Goal: Task Accomplishment & Management: Use online tool/utility

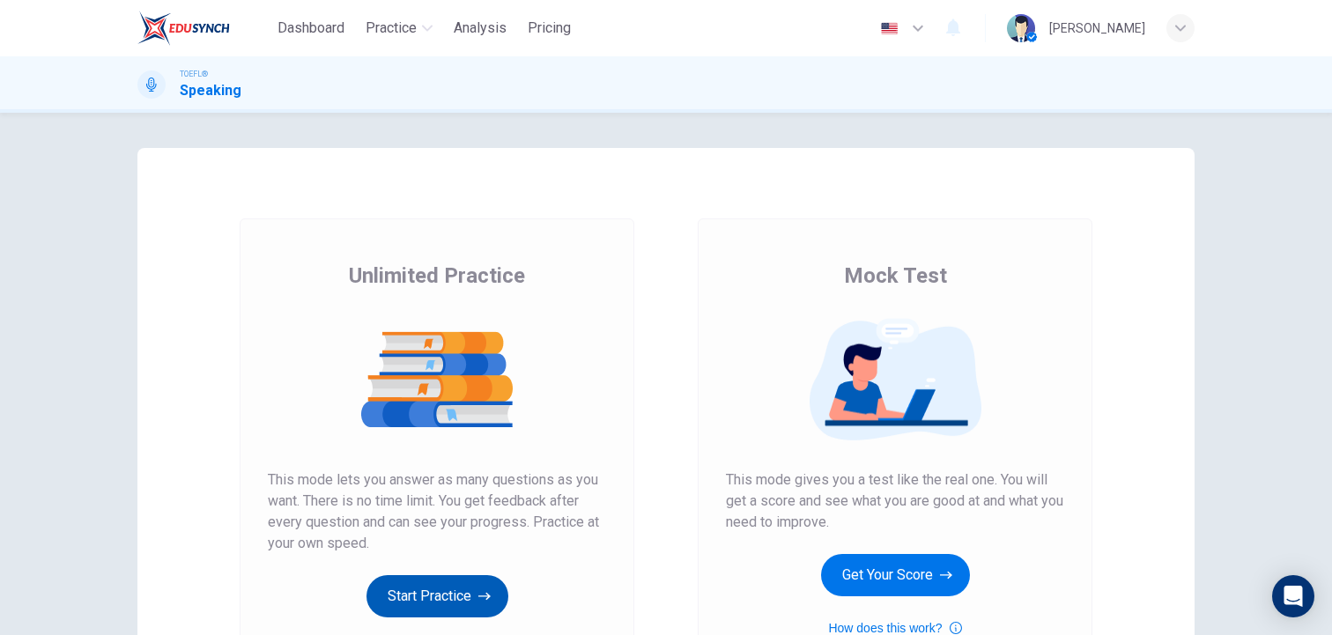
click at [415, 599] on button "Start Practice" at bounding box center [438, 596] width 142 height 42
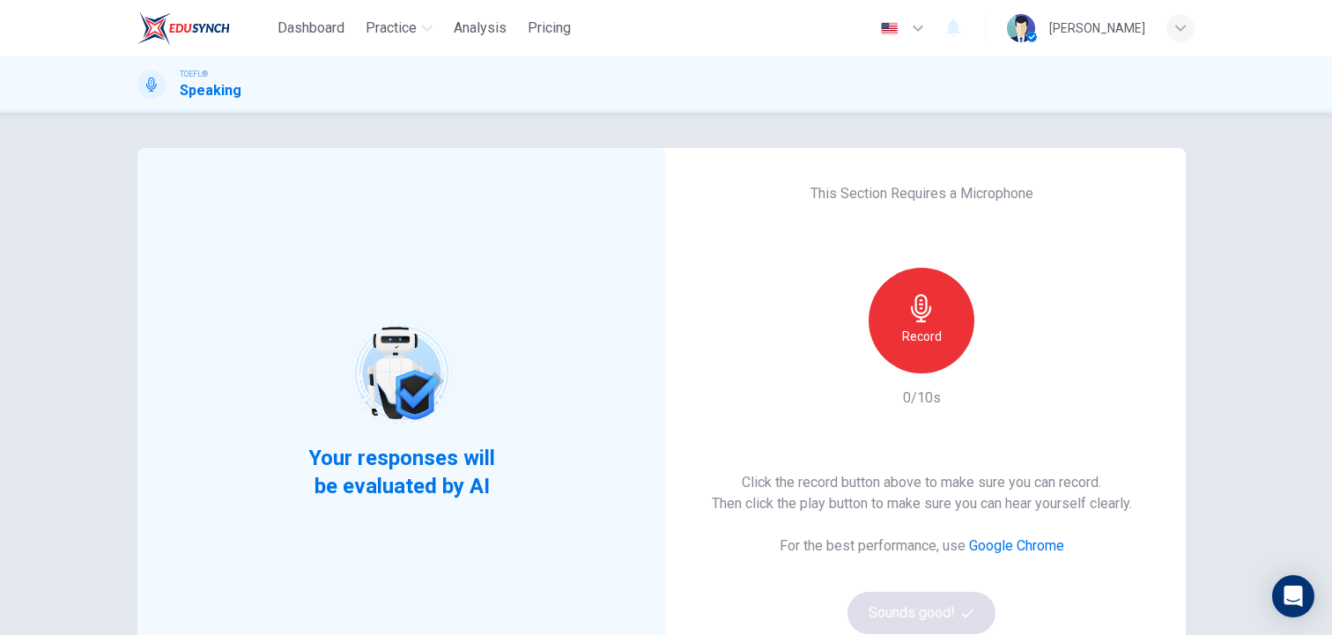
click at [569, 115] on div "Your responses will be evaluated by AI This Section Requires a Microphone Recor…" at bounding box center [666, 374] width 1332 height 522
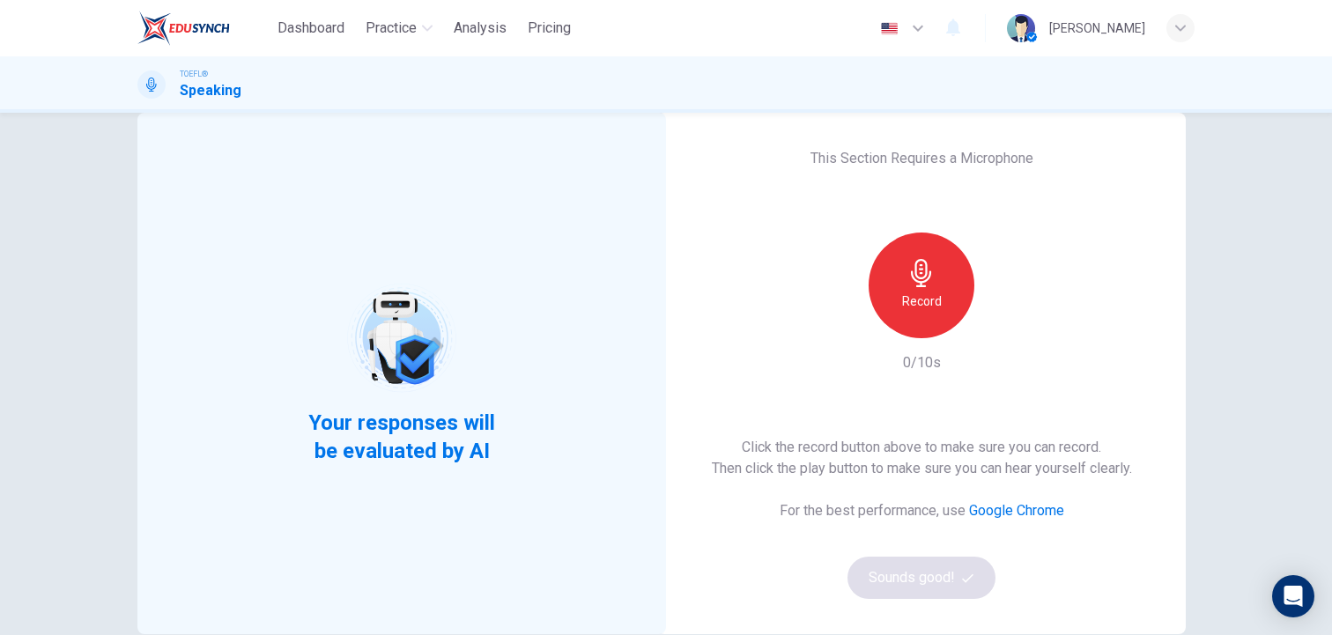
scroll to position [70, 0]
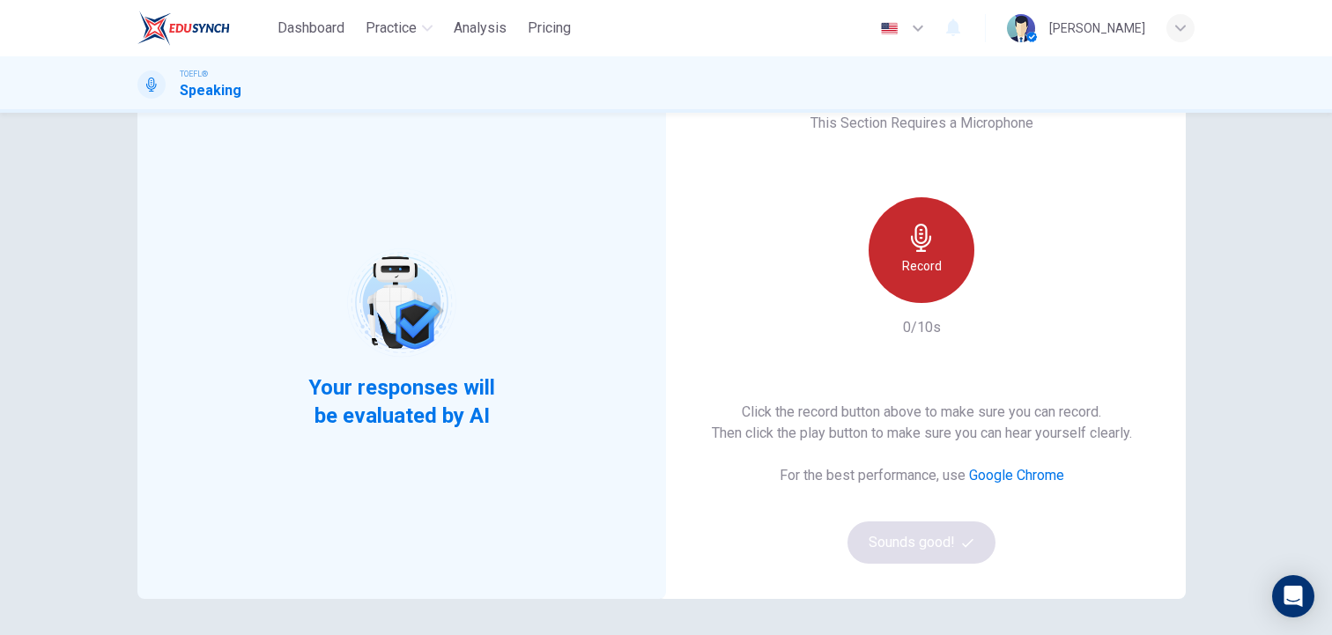
click at [929, 246] on icon "button" at bounding box center [922, 238] width 28 height 28
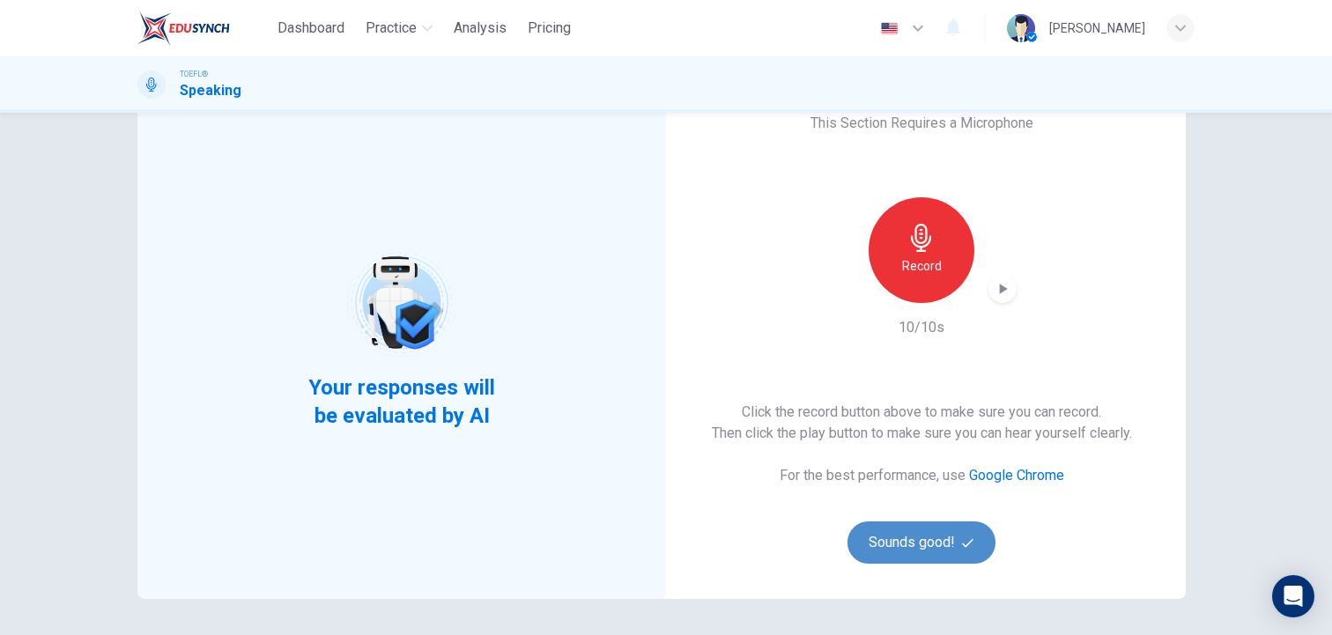
click at [913, 541] on button "Sounds good!" at bounding box center [922, 543] width 148 height 42
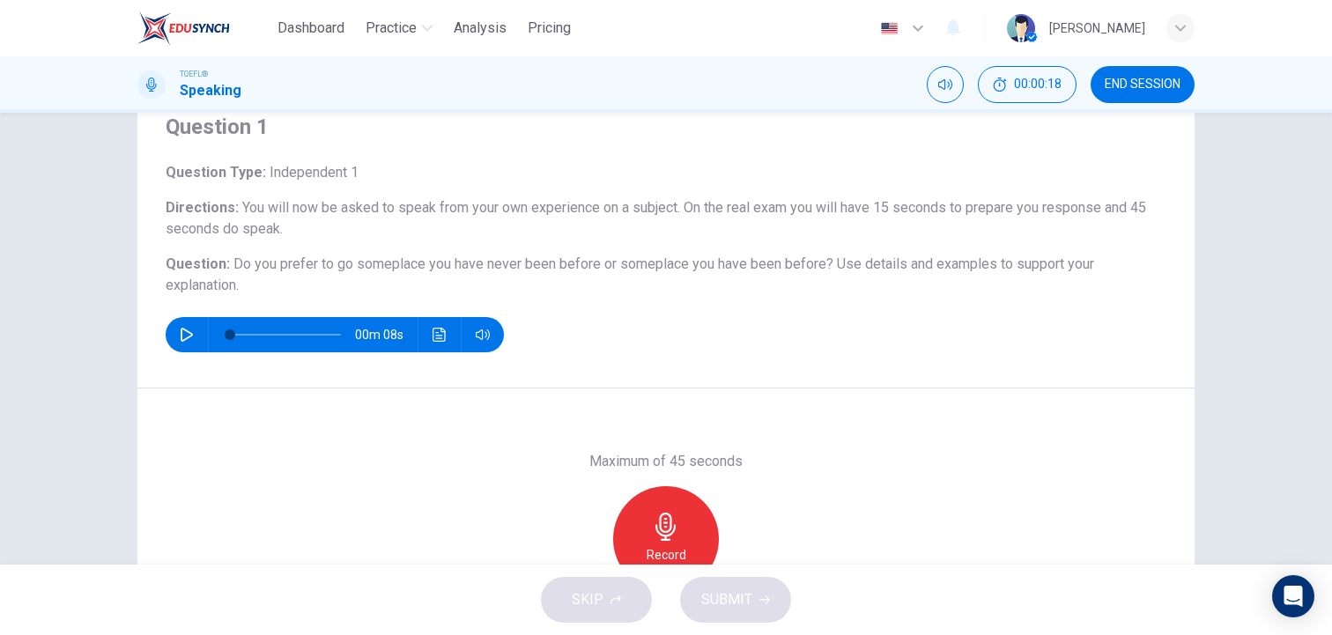
click at [955, 338] on div "00m 08s" at bounding box center [666, 334] width 1001 height 35
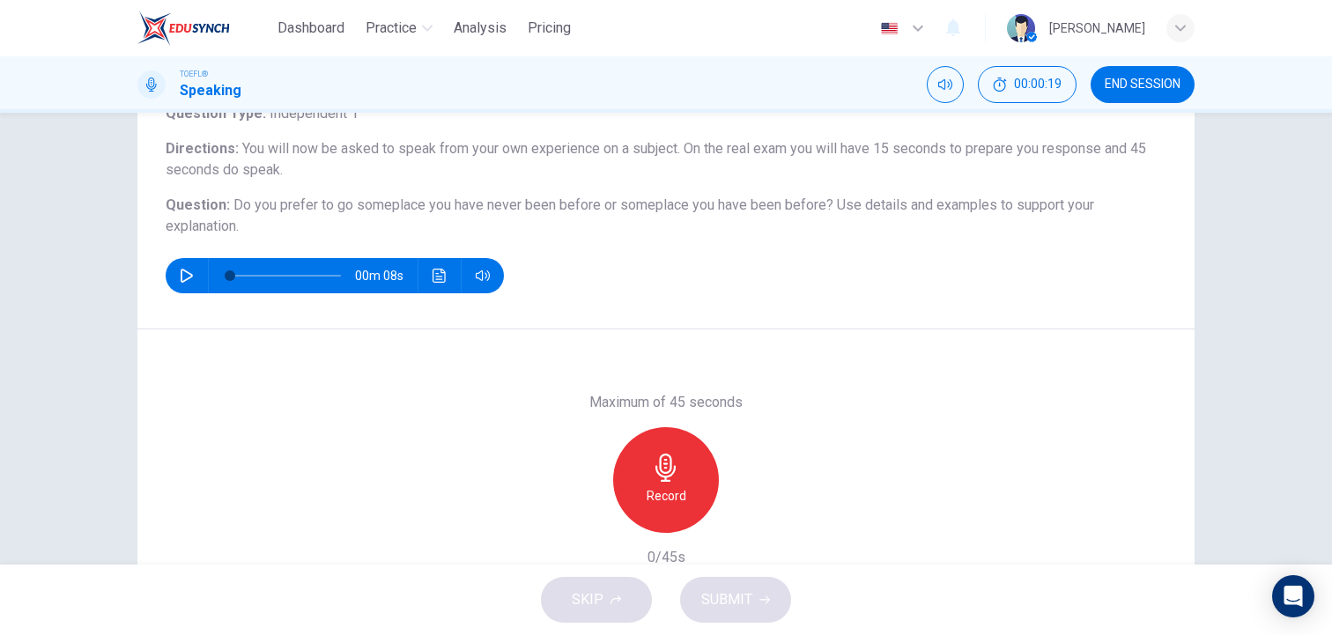
scroll to position [141, 0]
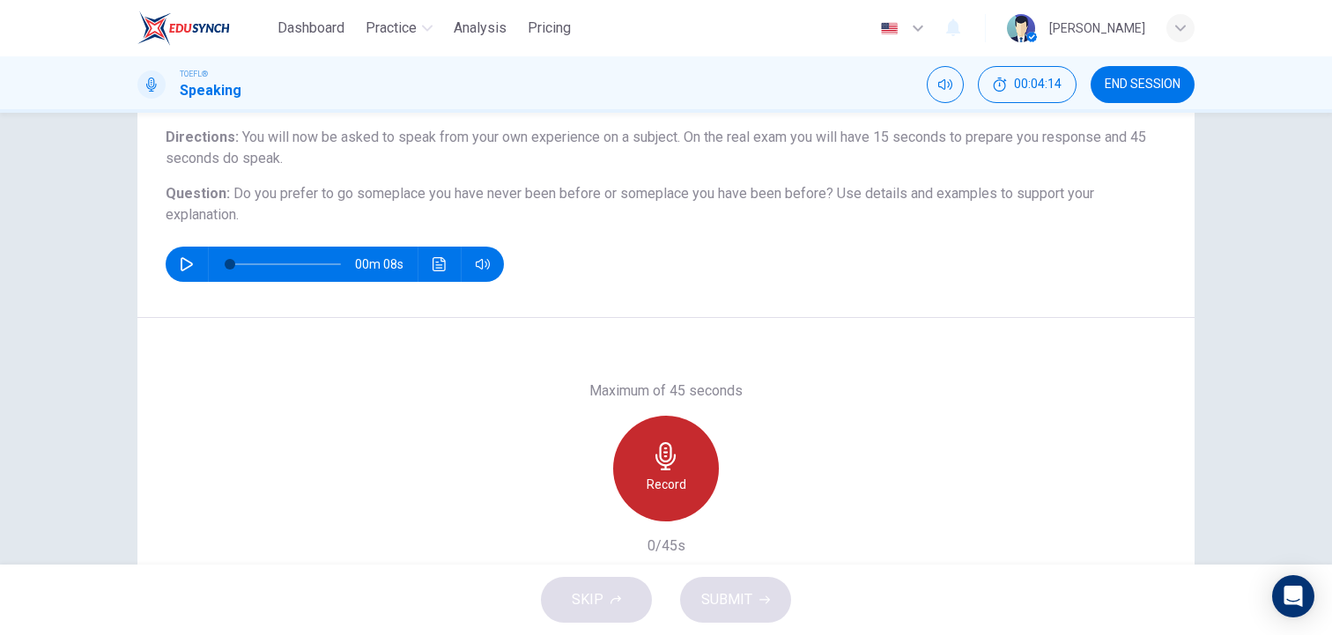
click at [689, 458] on div "Record" at bounding box center [666, 469] width 106 height 106
click at [689, 458] on div "Stop" at bounding box center [666, 469] width 106 height 106
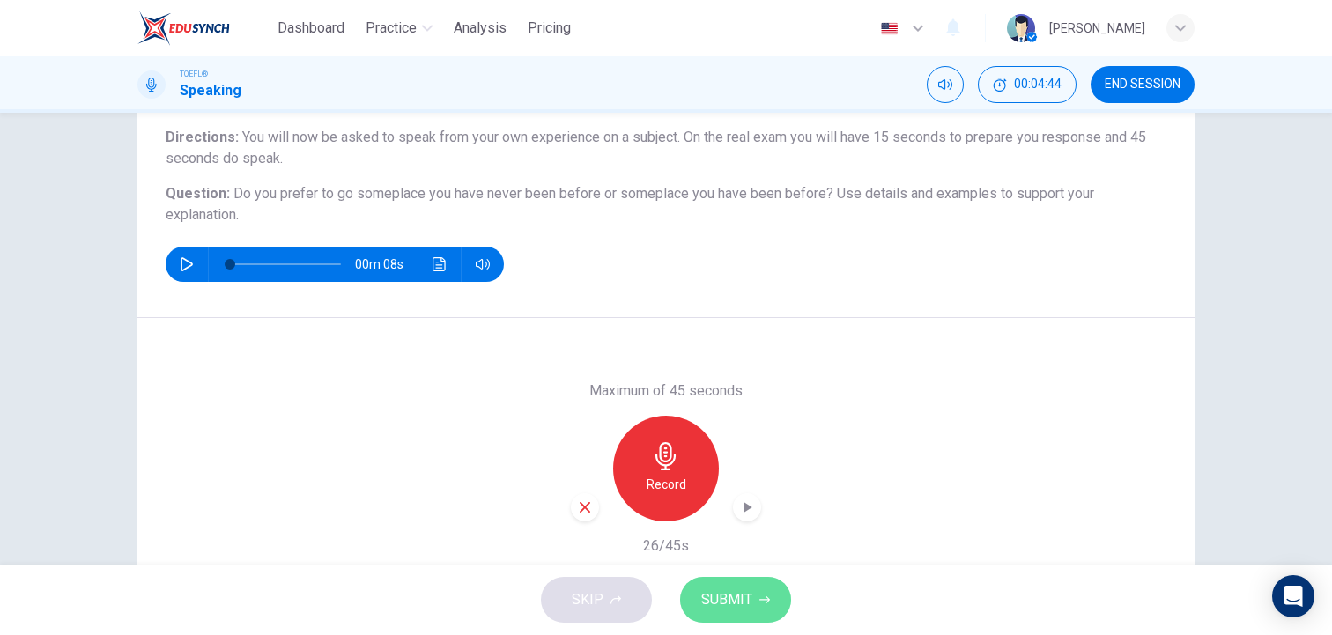
click at [702, 602] on span "SUBMIT" at bounding box center [726, 600] width 51 height 25
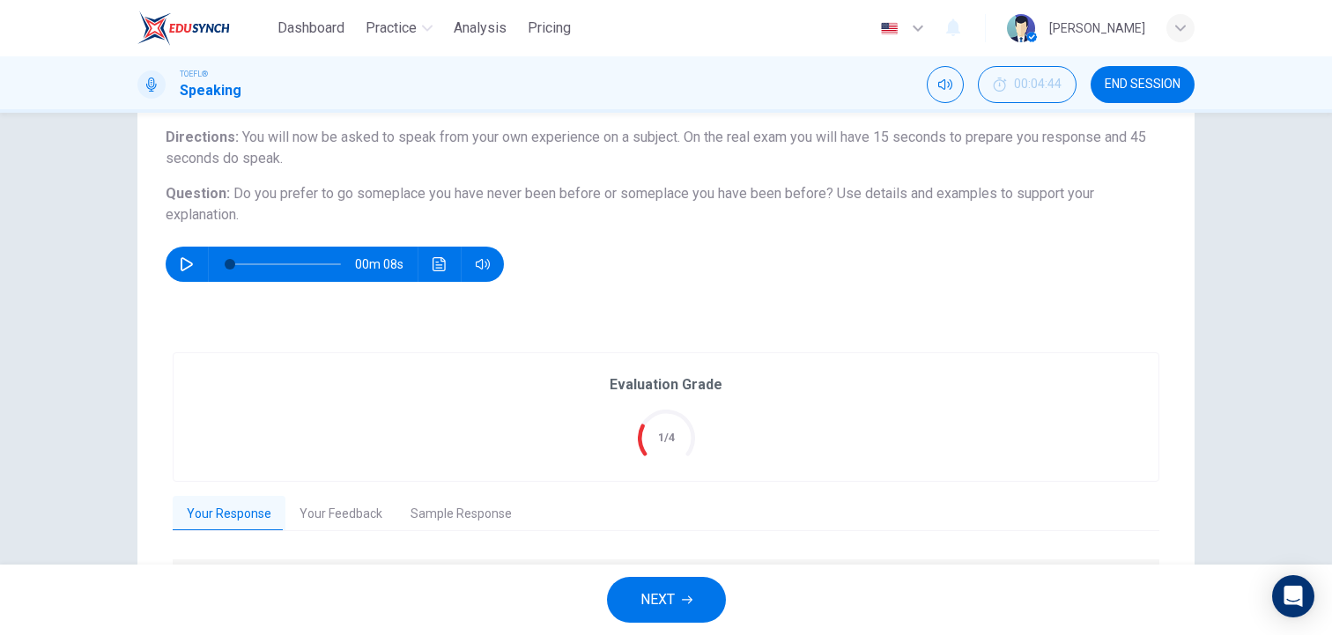
click at [946, 311] on div "Question 1 Question Type : Independent 1 Directions : You will now be asked to …" at bounding box center [665, 162] width 1057 height 310
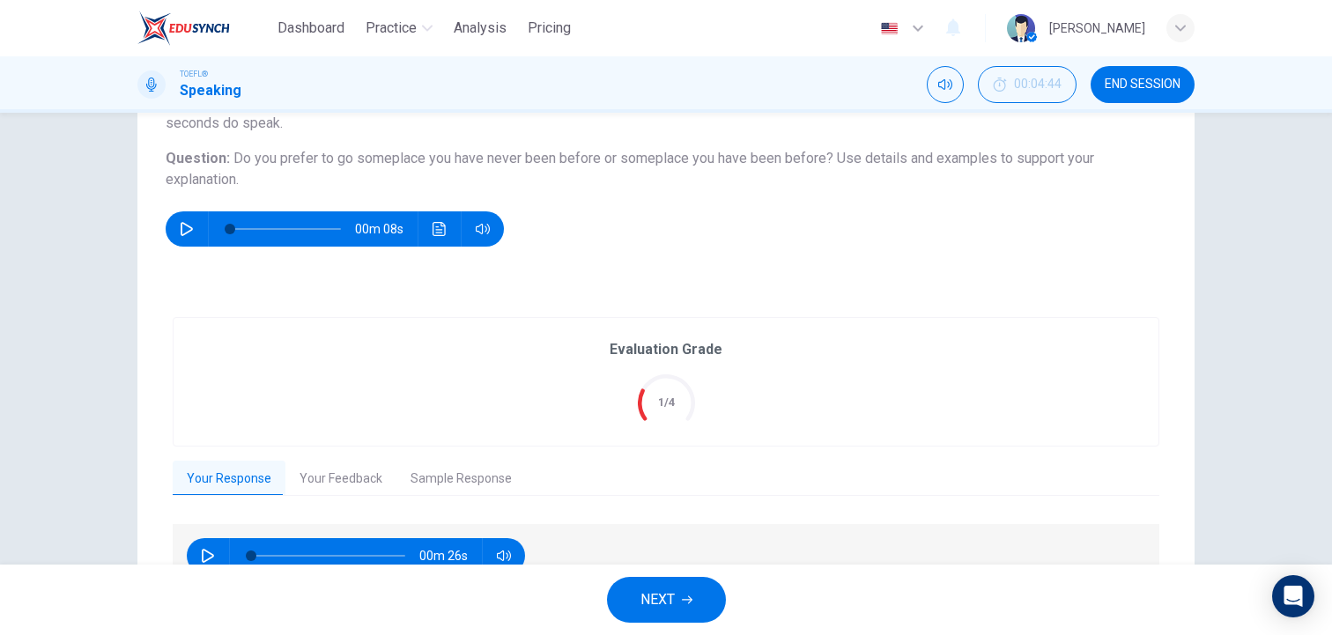
scroll to position [211, 0]
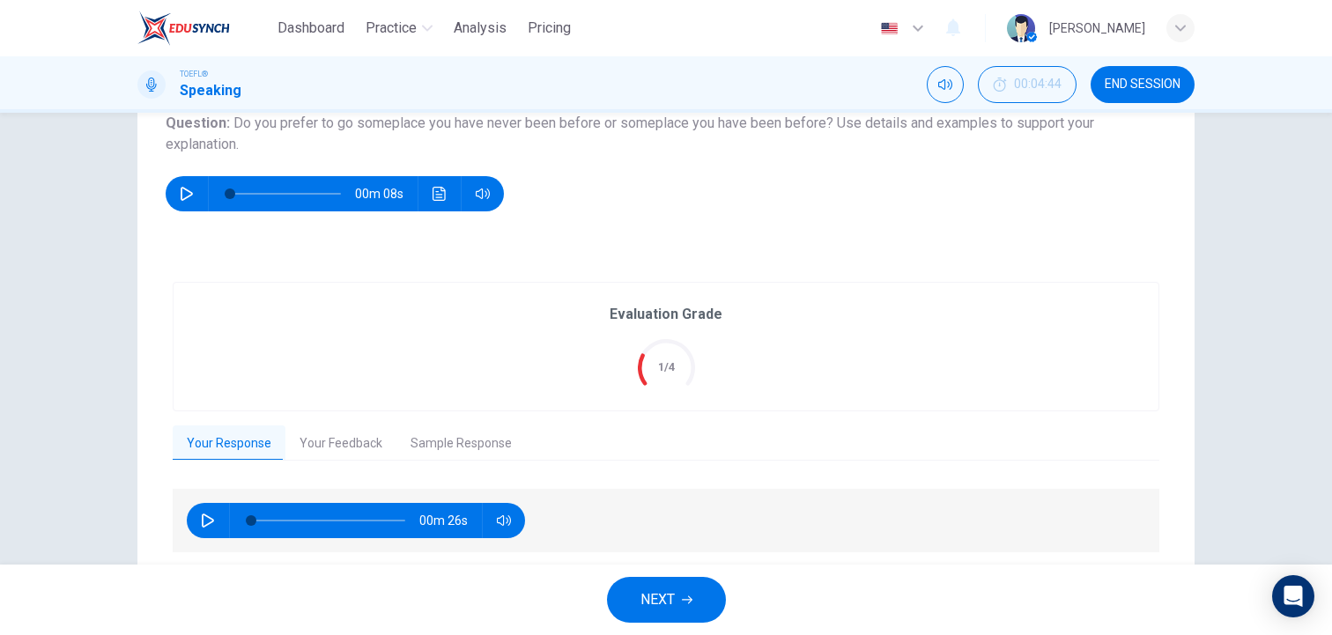
click at [645, 605] on span "NEXT" at bounding box center [658, 600] width 34 height 25
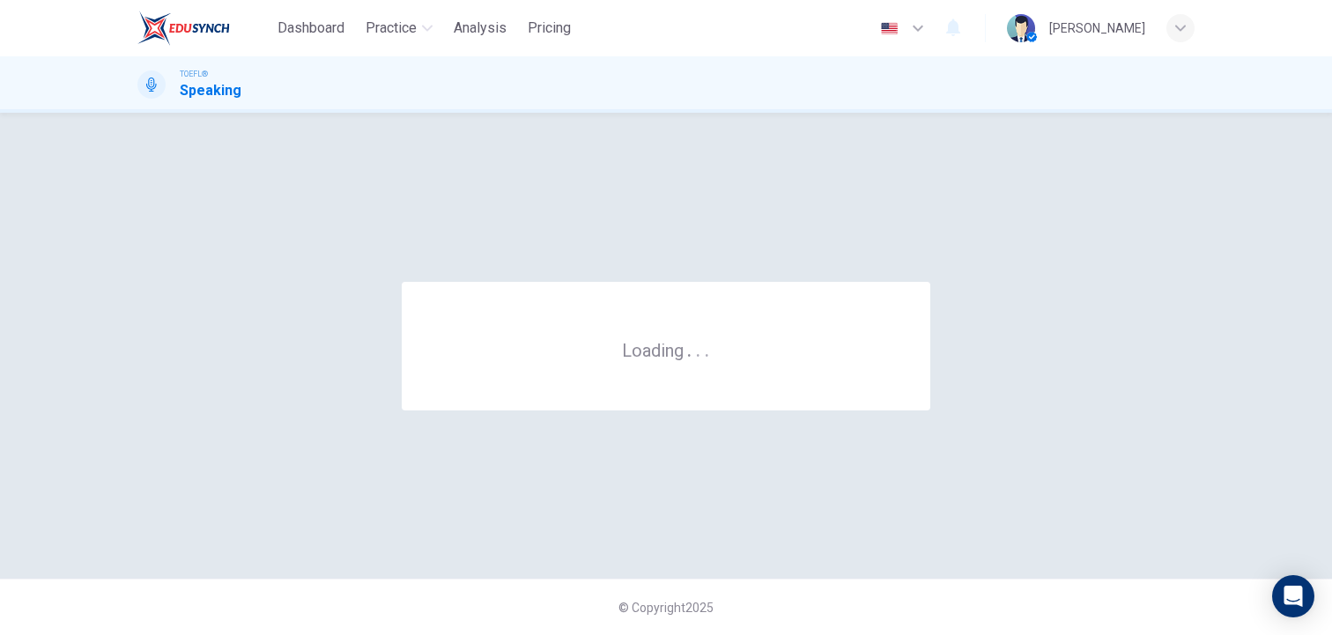
scroll to position [0, 0]
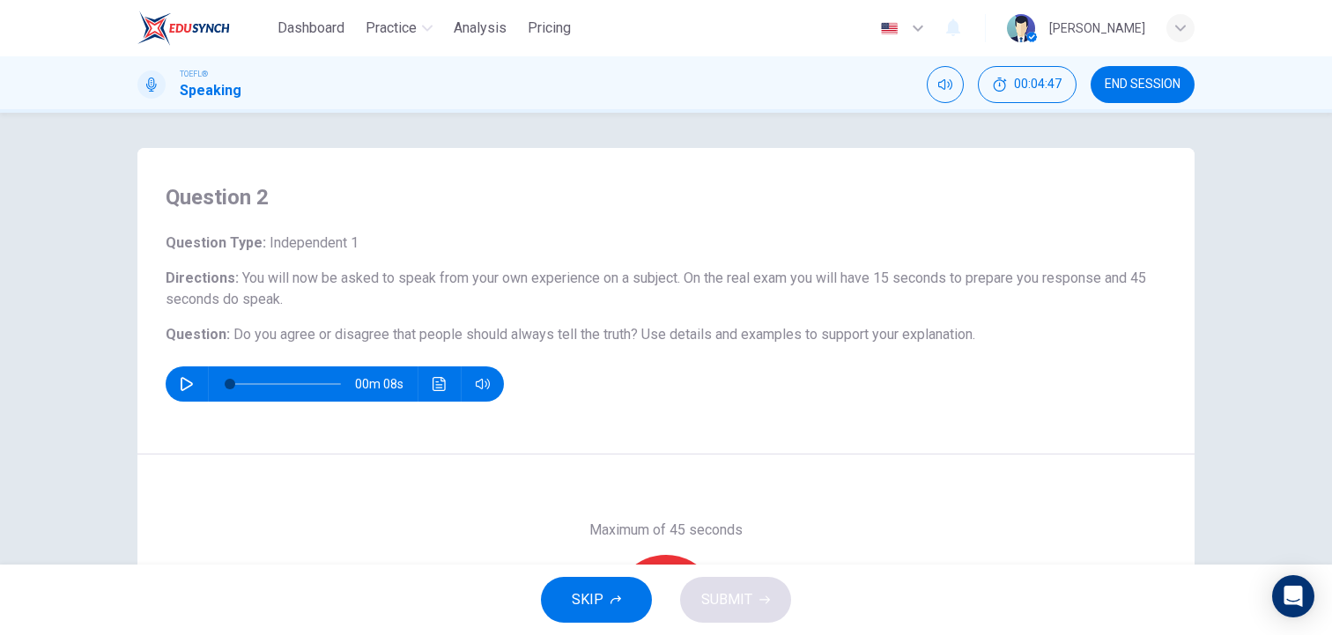
click at [705, 402] on div "Question 2 Question Type : Independent 1 Directions : You will now be asked to …" at bounding box center [665, 301] width 1057 height 307
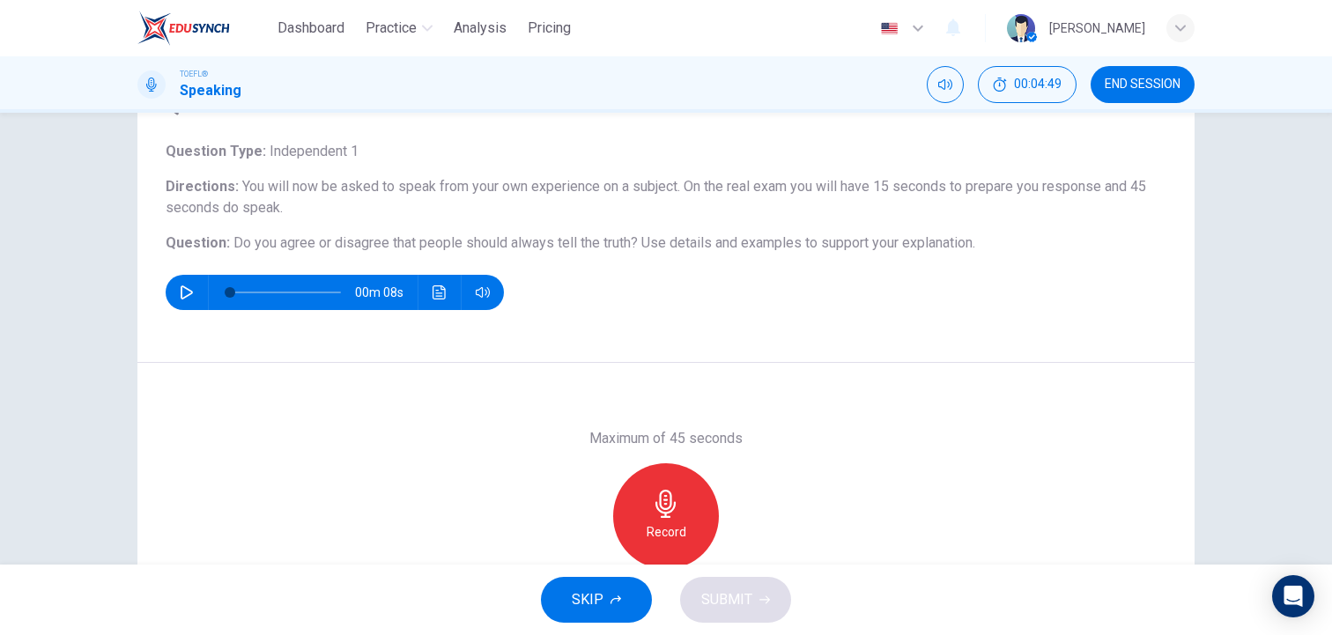
scroll to position [106, 0]
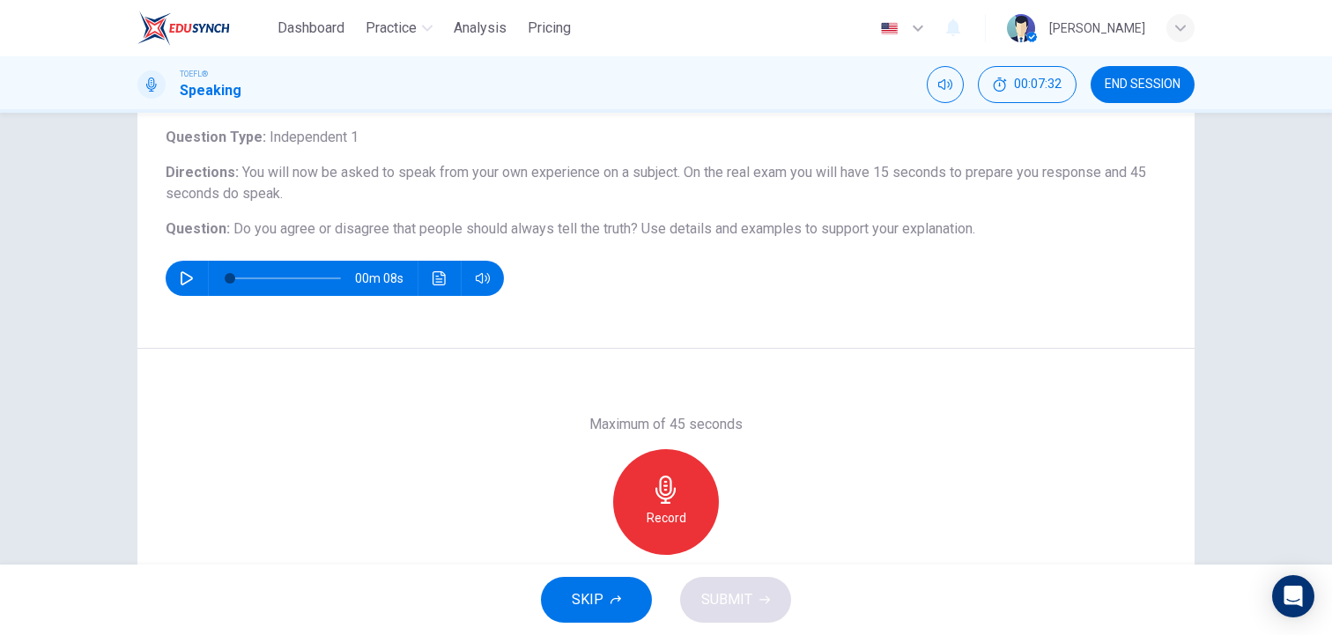
click at [681, 498] on div "Record" at bounding box center [666, 502] width 106 height 106
click at [681, 498] on div "Stop" at bounding box center [666, 502] width 106 height 106
click at [583, 543] on icon "button" at bounding box center [585, 541] width 16 height 16
click at [677, 489] on icon "button" at bounding box center [666, 490] width 28 height 28
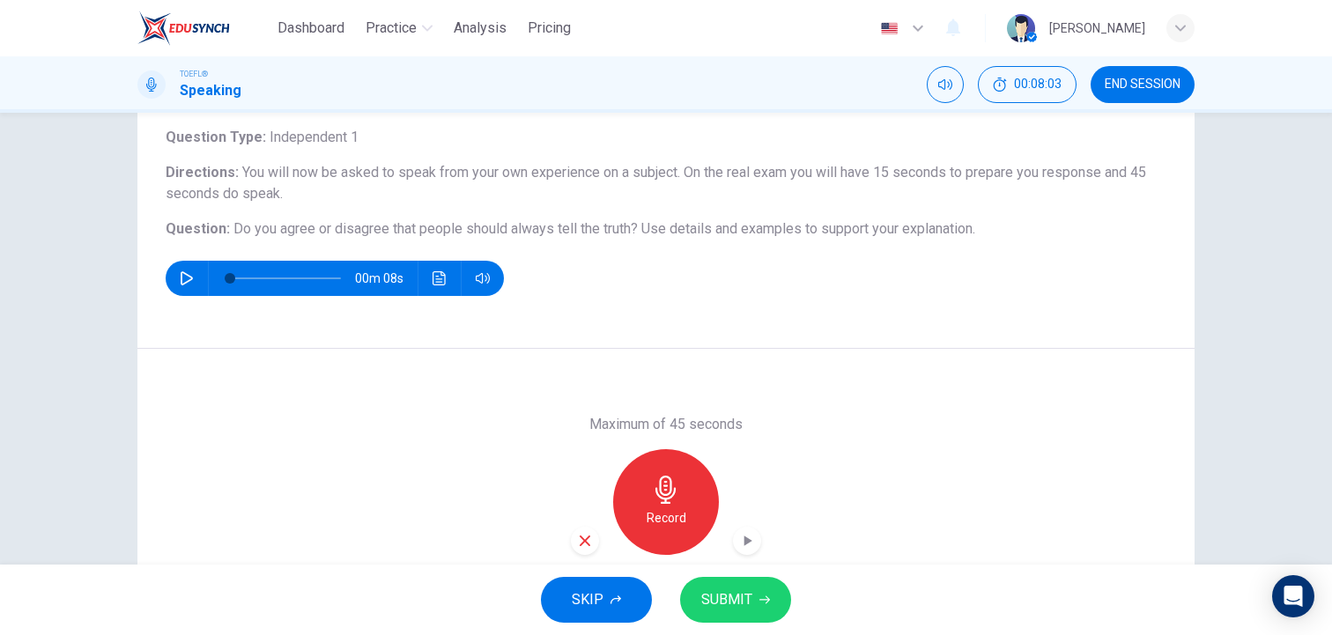
click at [583, 541] on icon "button" at bounding box center [585, 541] width 11 height 11
click at [672, 497] on icon "button" at bounding box center [666, 490] width 28 height 28
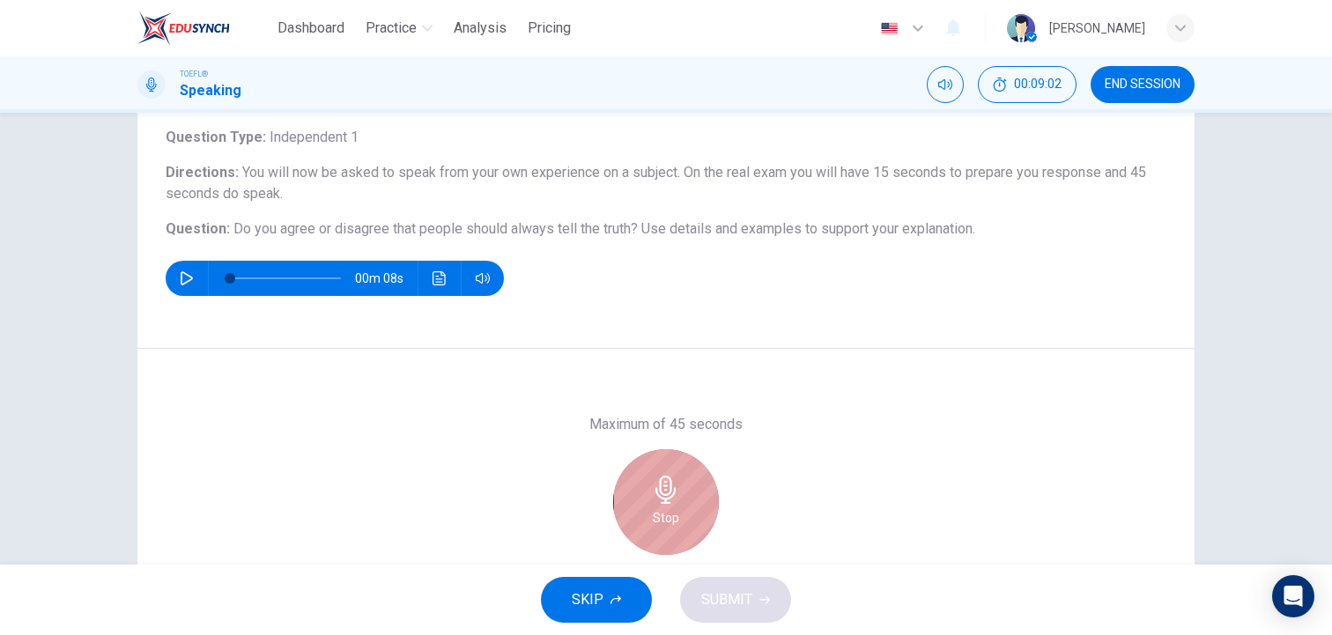
click at [678, 485] on icon "button" at bounding box center [666, 490] width 28 height 28
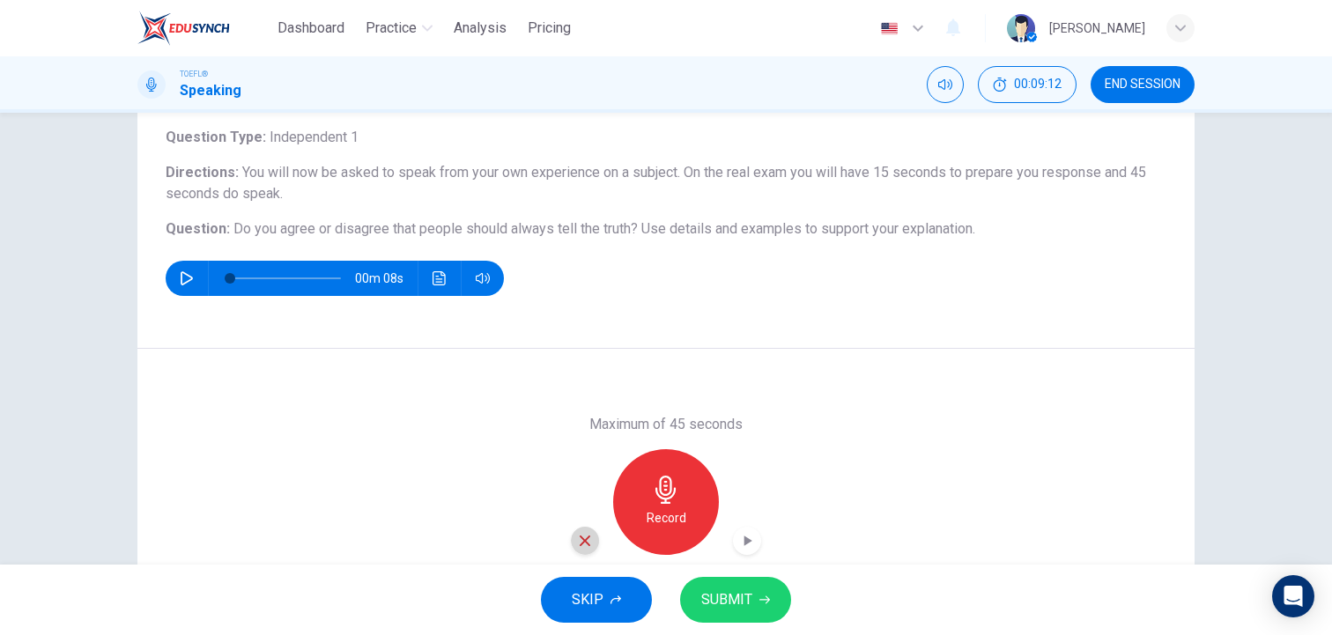
click at [581, 536] on icon "button" at bounding box center [585, 541] width 11 height 11
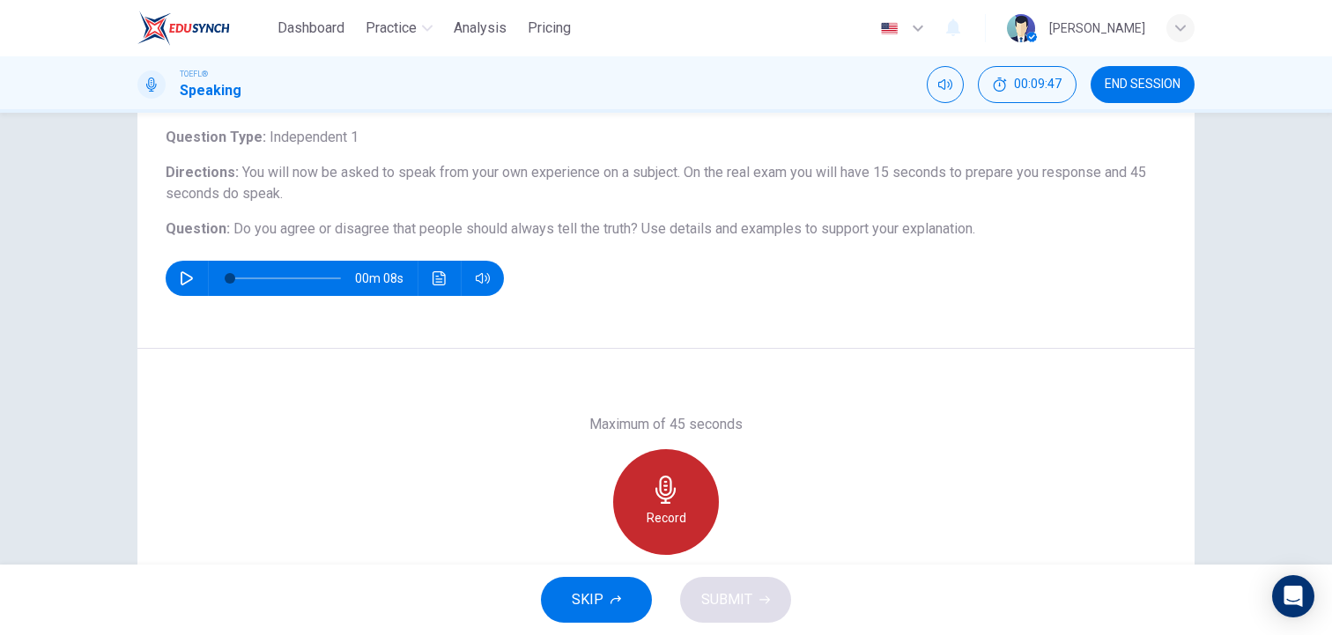
click at [652, 486] on icon "button" at bounding box center [666, 490] width 28 height 28
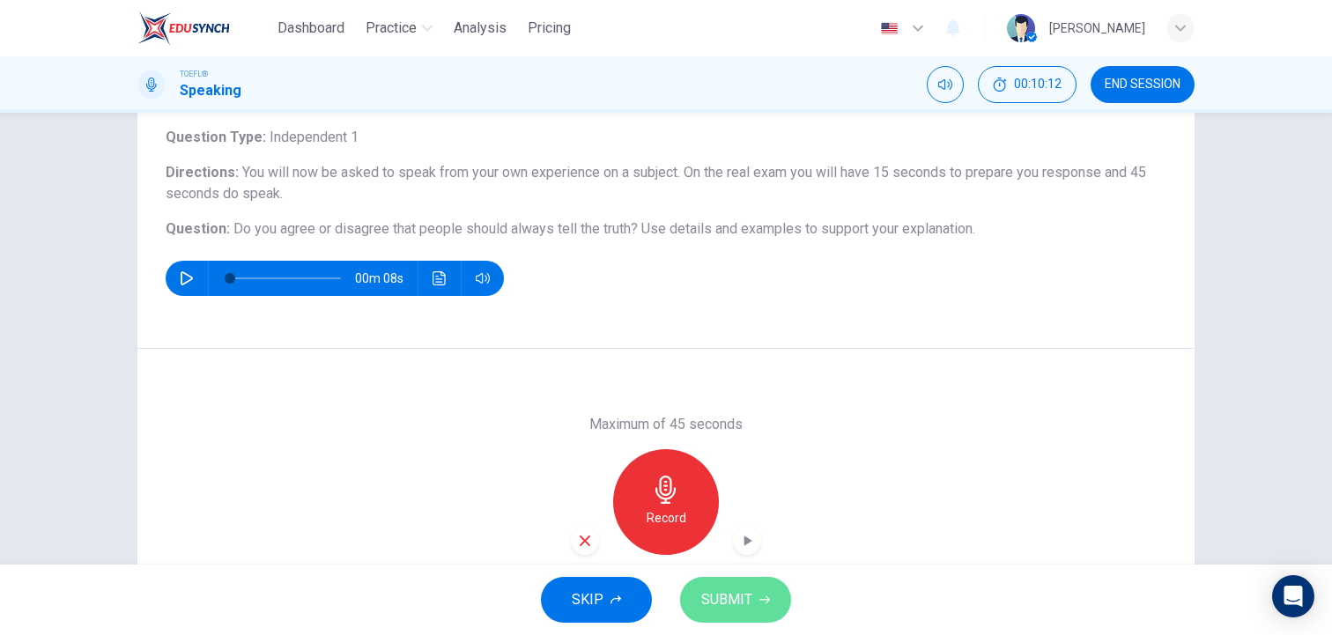
click at [732, 598] on span "SUBMIT" at bounding box center [726, 600] width 51 height 25
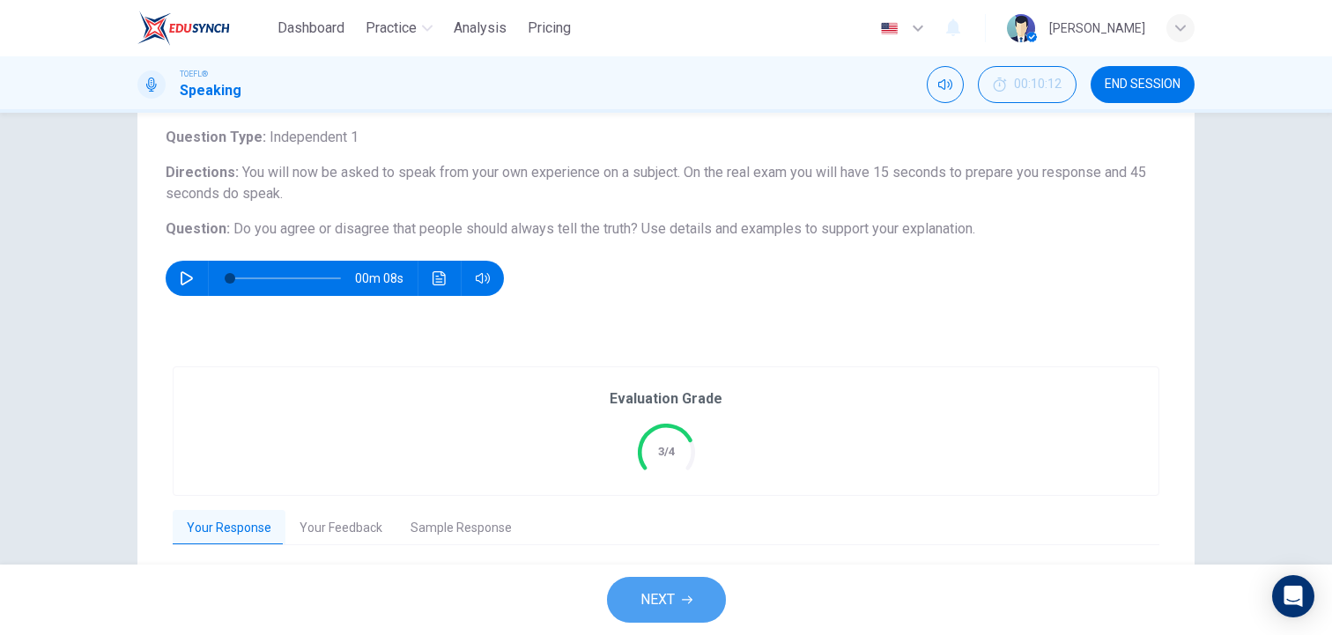
click at [677, 602] on button "NEXT" at bounding box center [666, 600] width 119 height 46
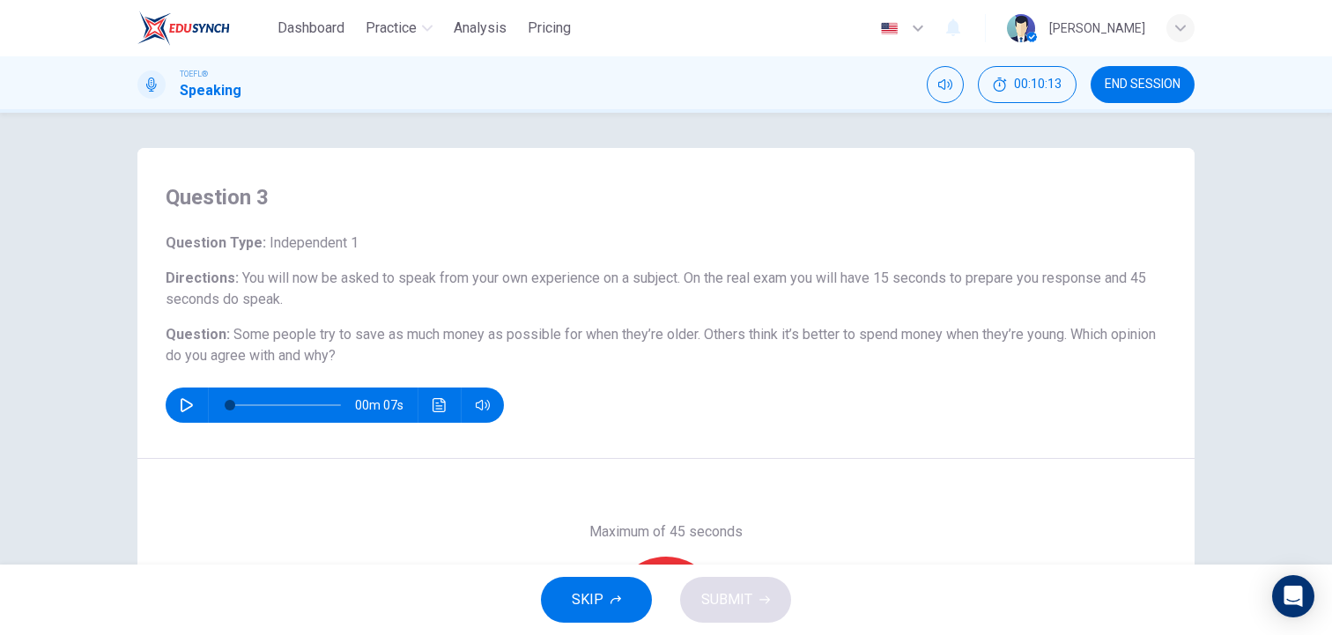
click at [782, 404] on div "00m 07s" at bounding box center [666, 405] width 1001 height 35
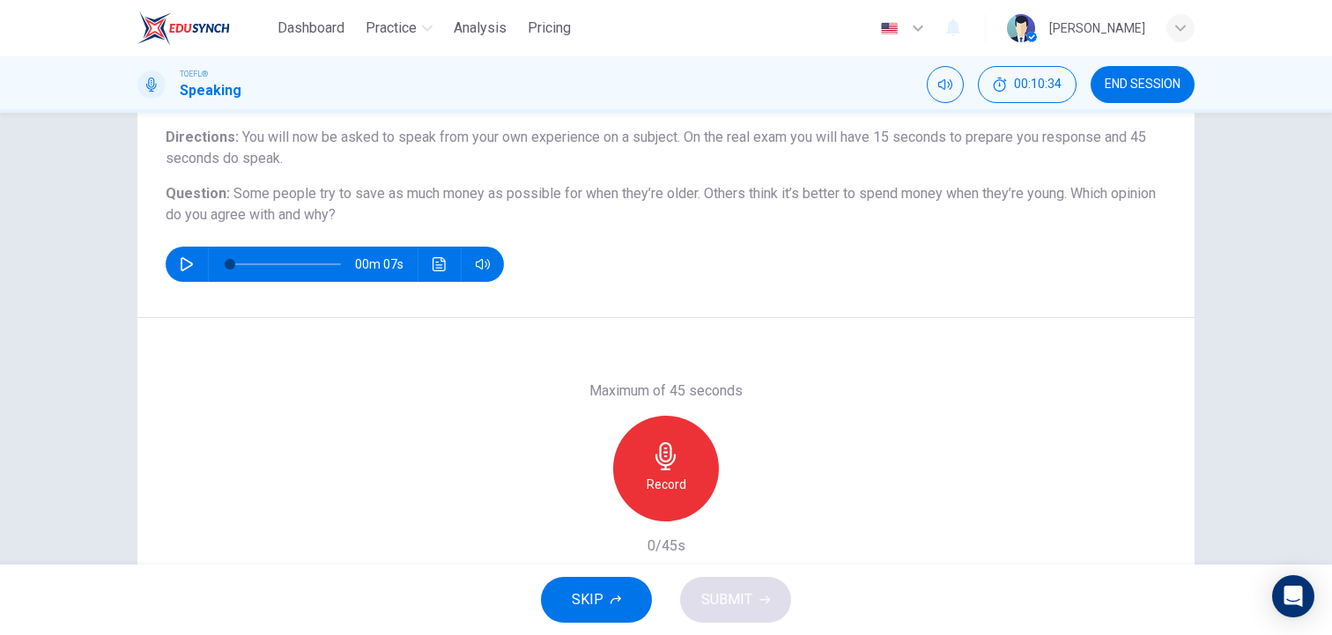
scroll to position [106, 0]
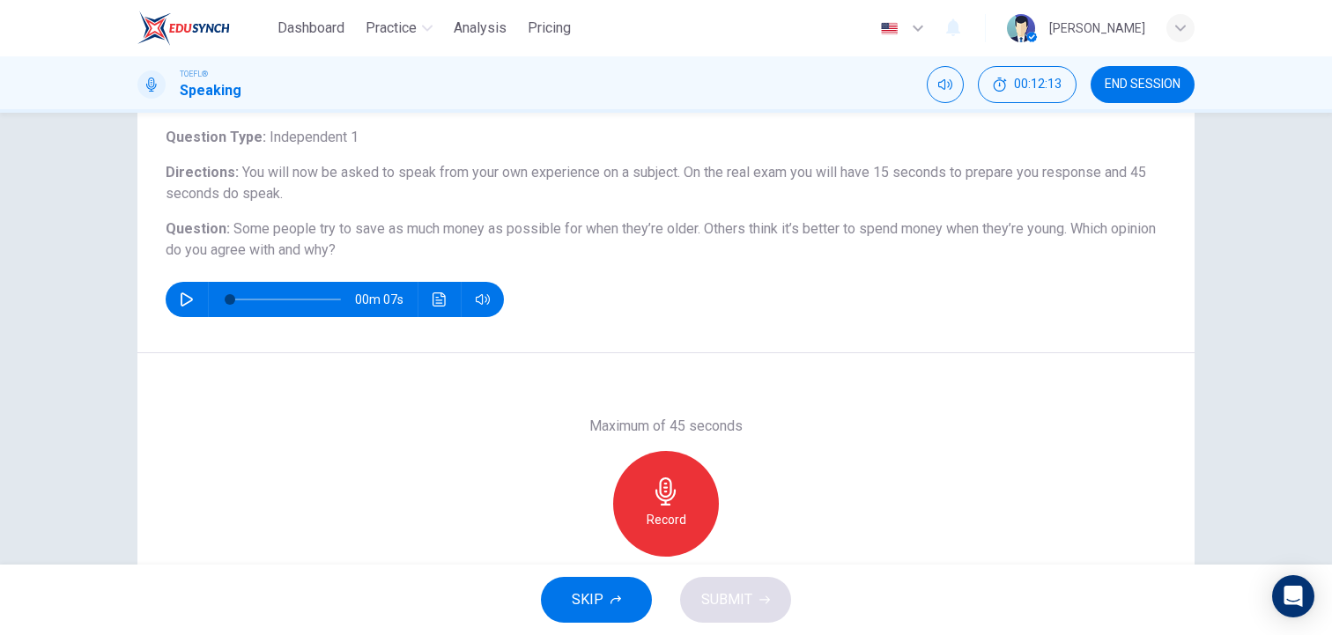
click at [674, 500] on icon "button" at bounding box center [666, 492] width 28 height 28
click at [645, 510] on div "Stop" at bounding box center [666, 504] width 106 height 106
click at [581, 548] on icon "button" at bounding box center [585, 543] width 16 height 16
click at [670, 501] on icon "button" at bounding box center [666, 492] width 28 height 28
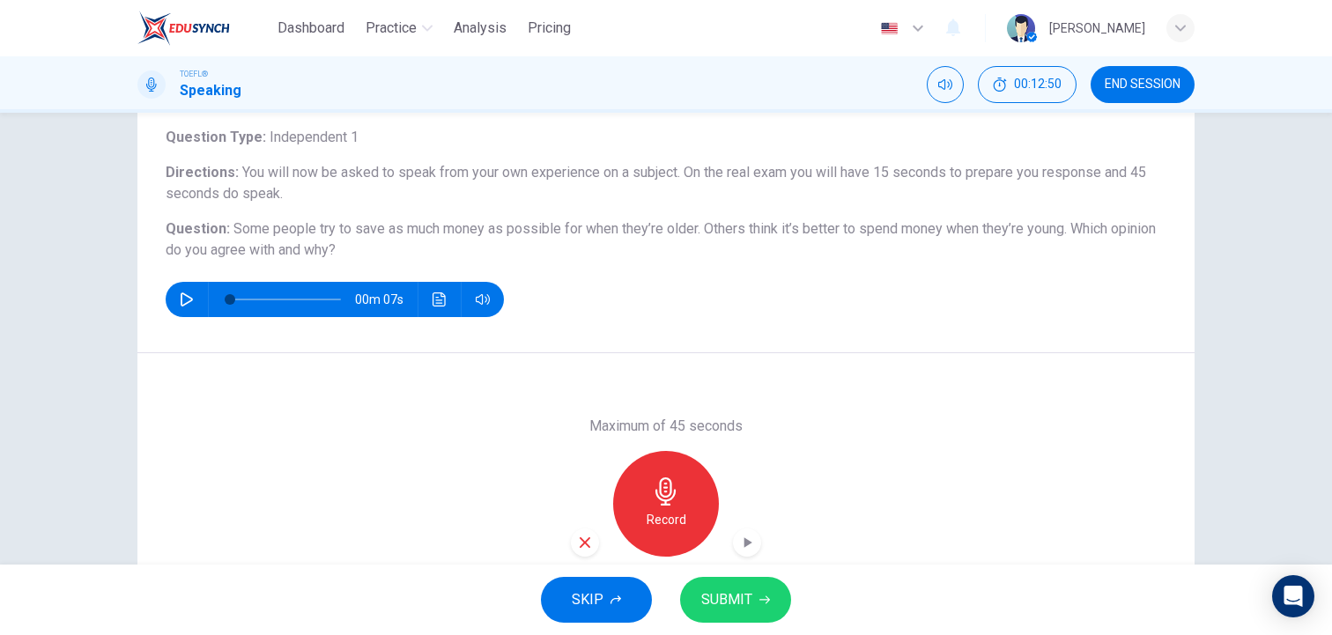
click at [759, 604] on icon "button" at bounding box center [764, 600] width 11 height 11
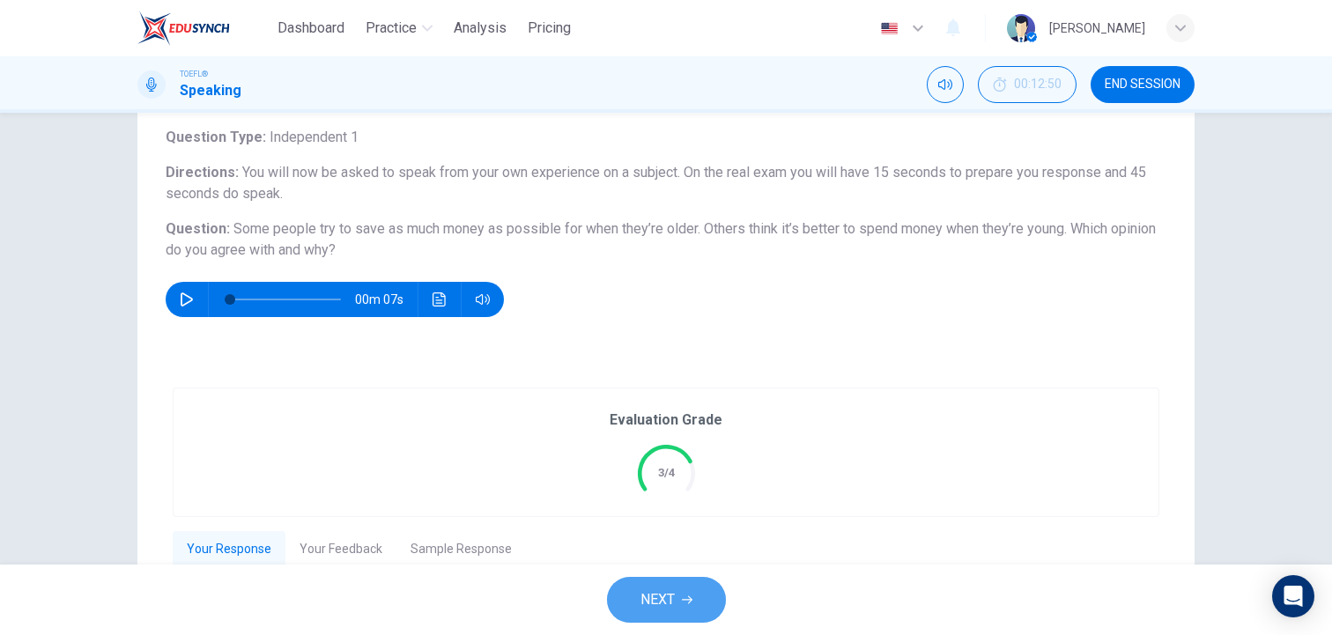
click at [681, 593] on button "NEXT" at bounding box center [666, 600] width 119 height 46
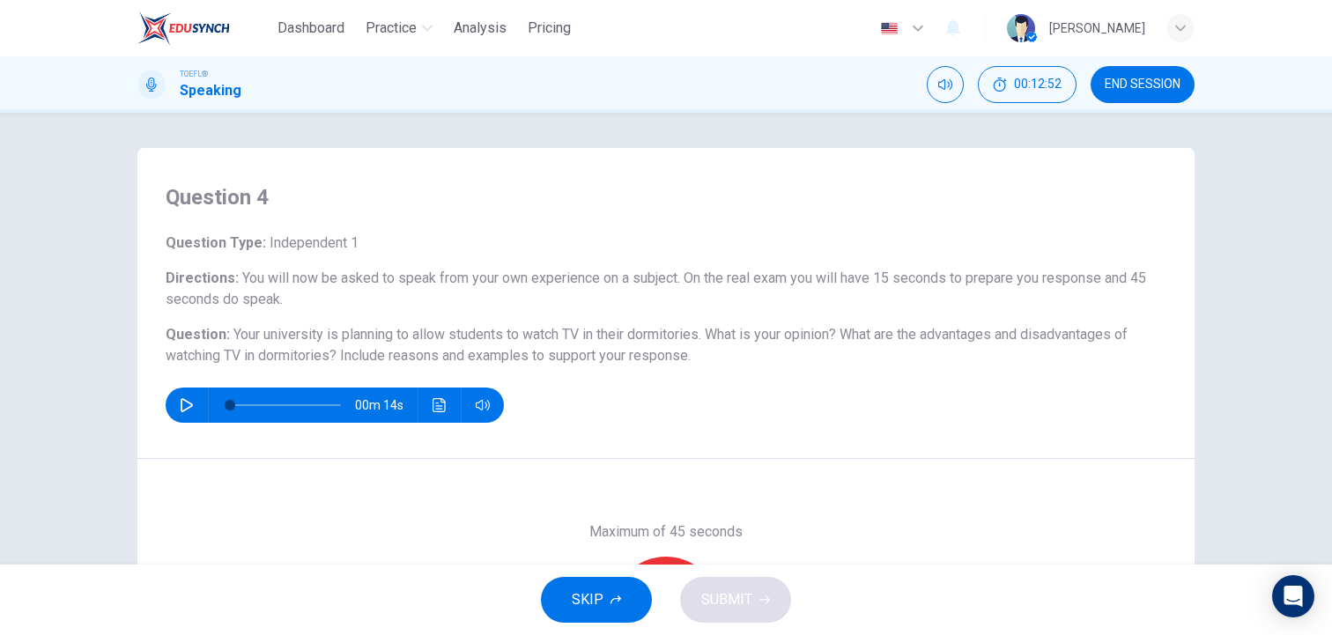
click at [819, 420] on div "00m 14s" at bounding box center [666, 405] width 1001 height 35
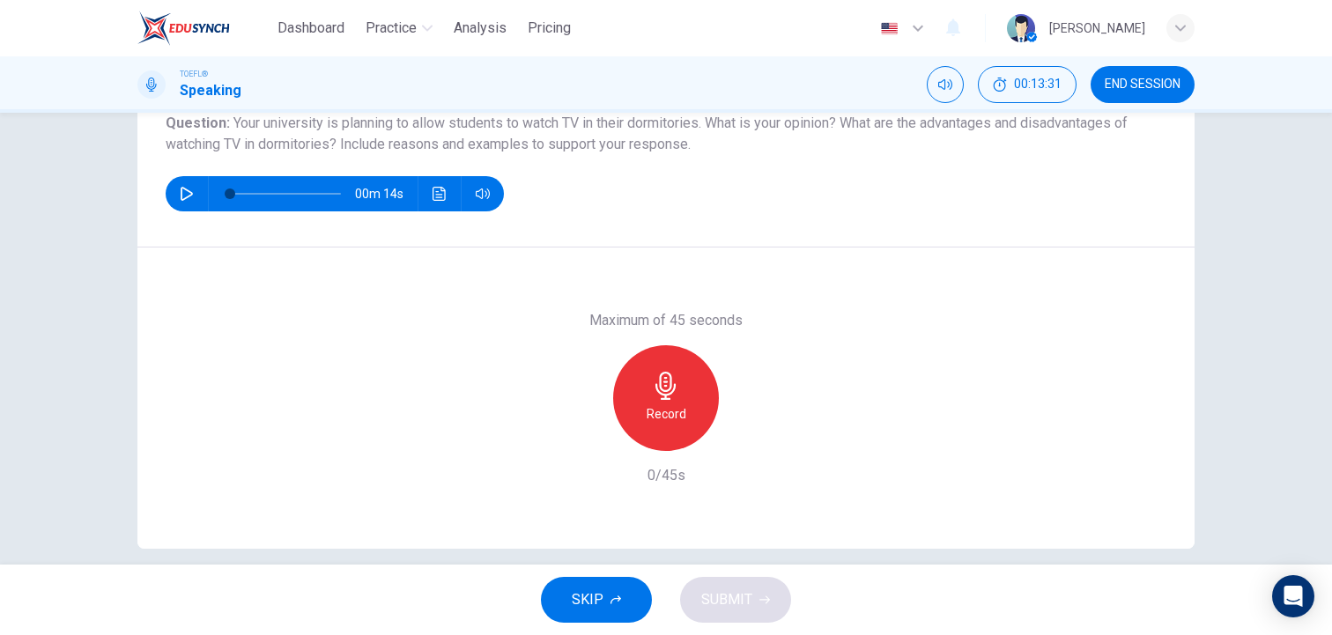
scroll to position [176, 0]
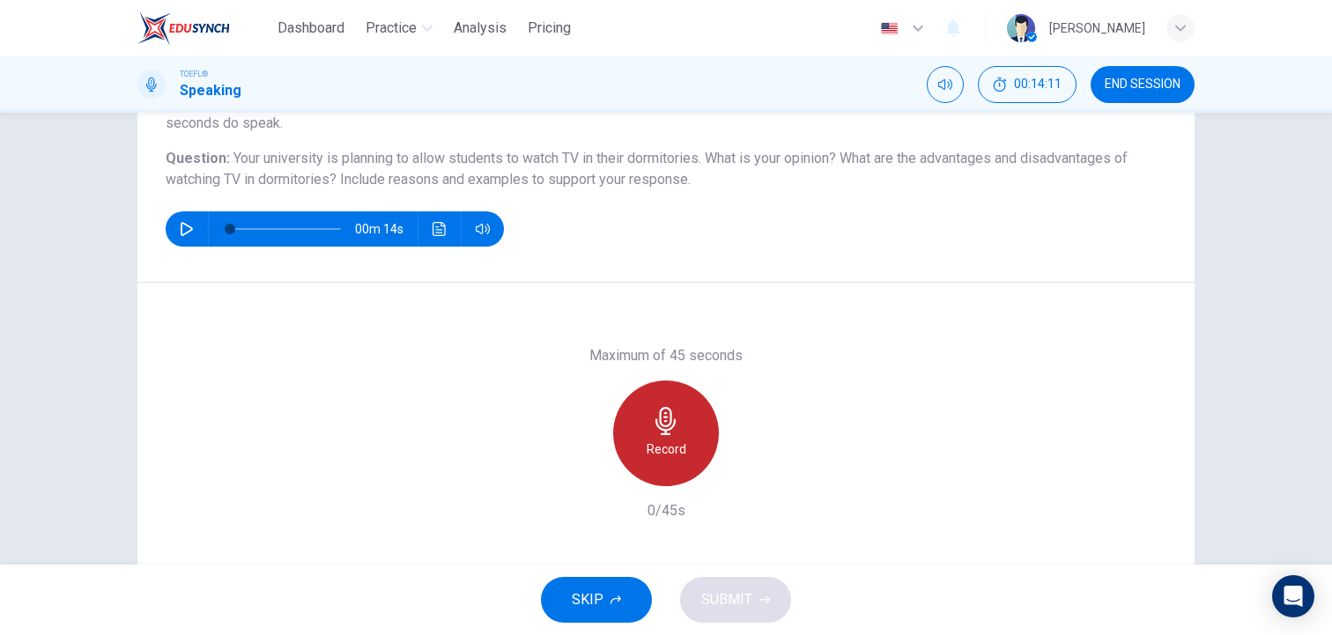
click at [686, 429] on div "Record" at bounding box center [666, 434] width 106 height 106
click at [670, 423] on icon "button" at bounding box center [666, 421] width 20 height 28
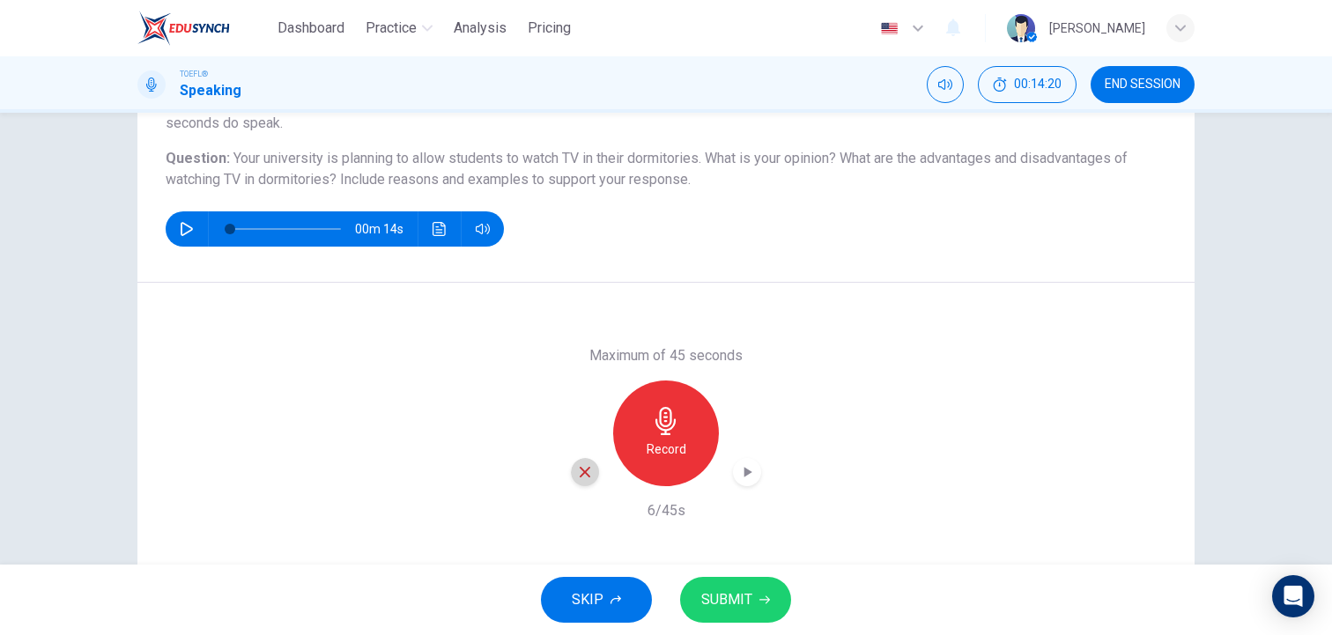
click at [584, 479] on icon "button" at bounding box center [585, 472] width 16 height 16
click at [655, 448] on h6 "Record" at bounding box center [667, 449] width 40 height 21
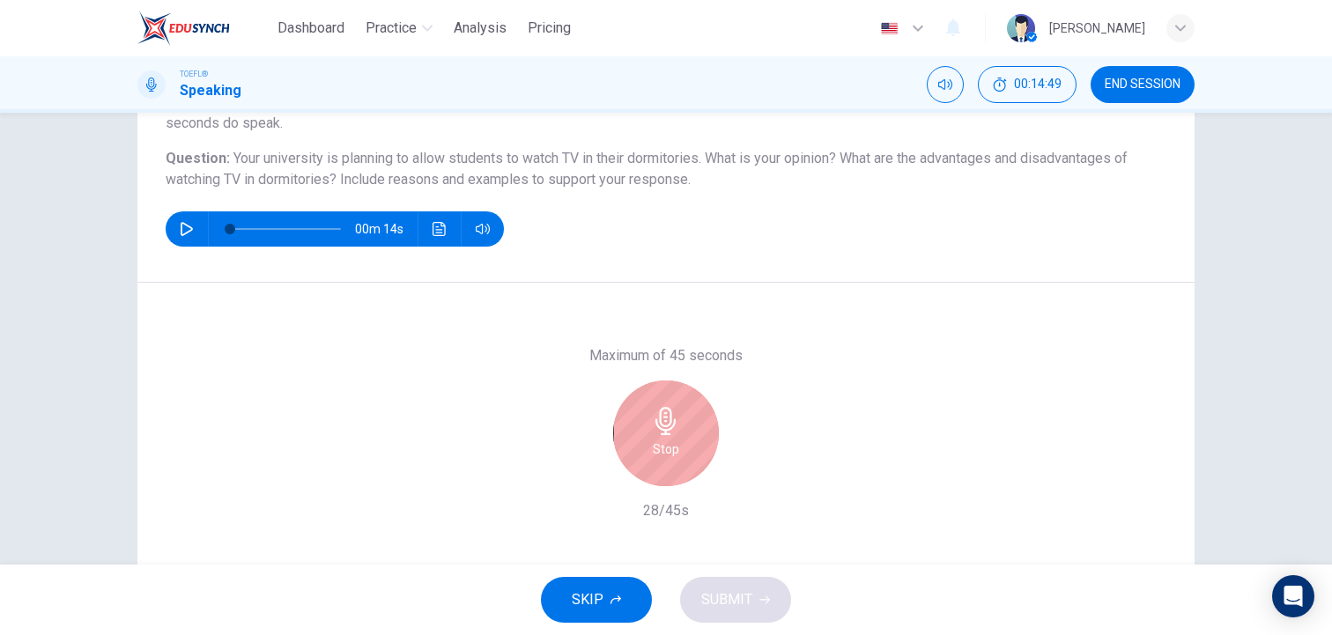
click at [655, 448] on h6 "Stop" at bounding box center [666, 449] width 26 height 21
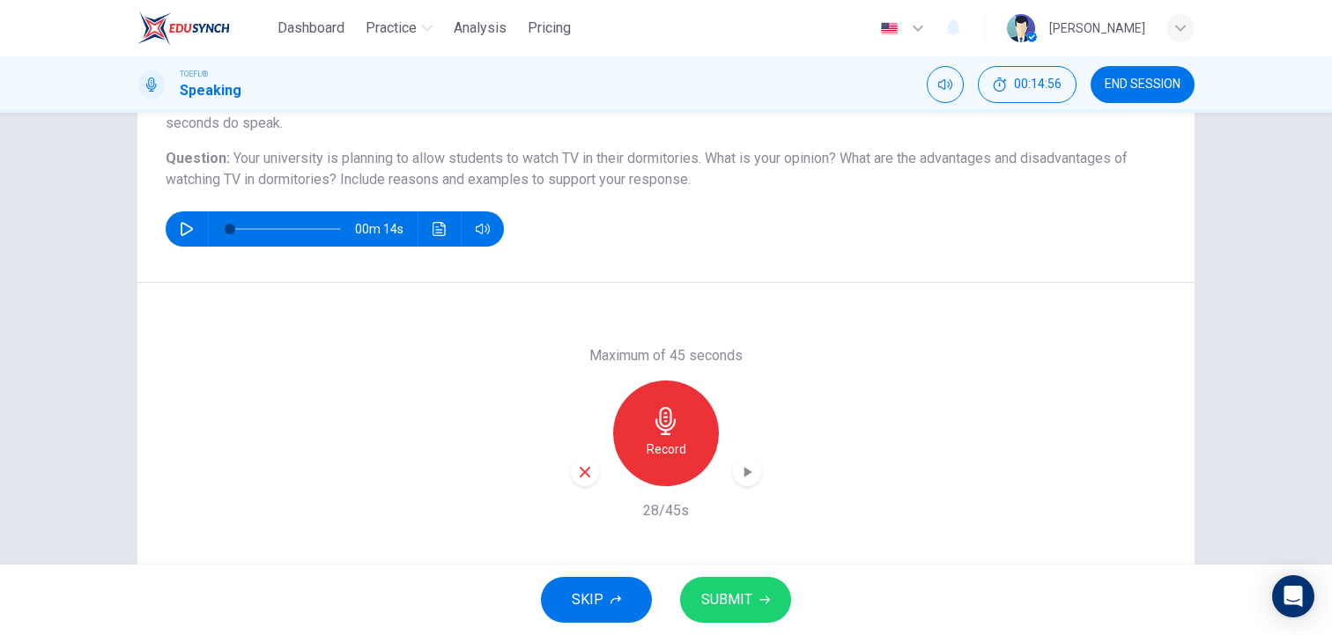
click at [760, 604] on icon "button" at bounding box center [764, 600] width 11 height 11
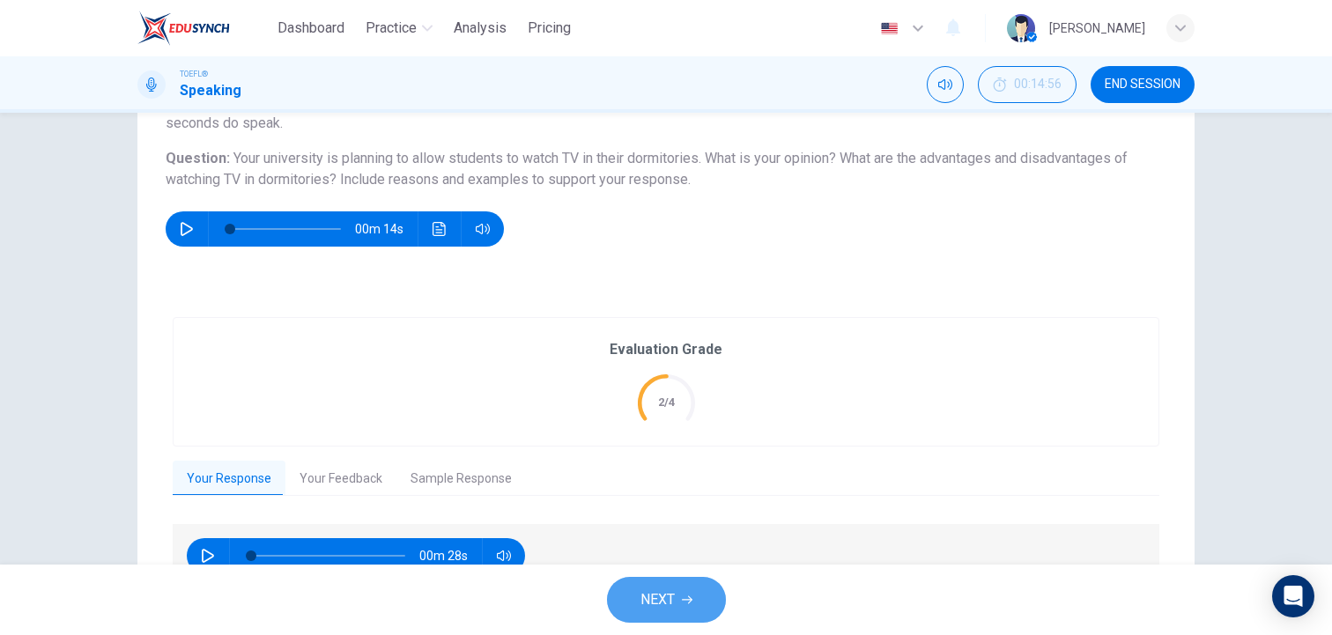
click at [685, 604] on icon "button" at bounding box center [687, 600] width 11 height 11
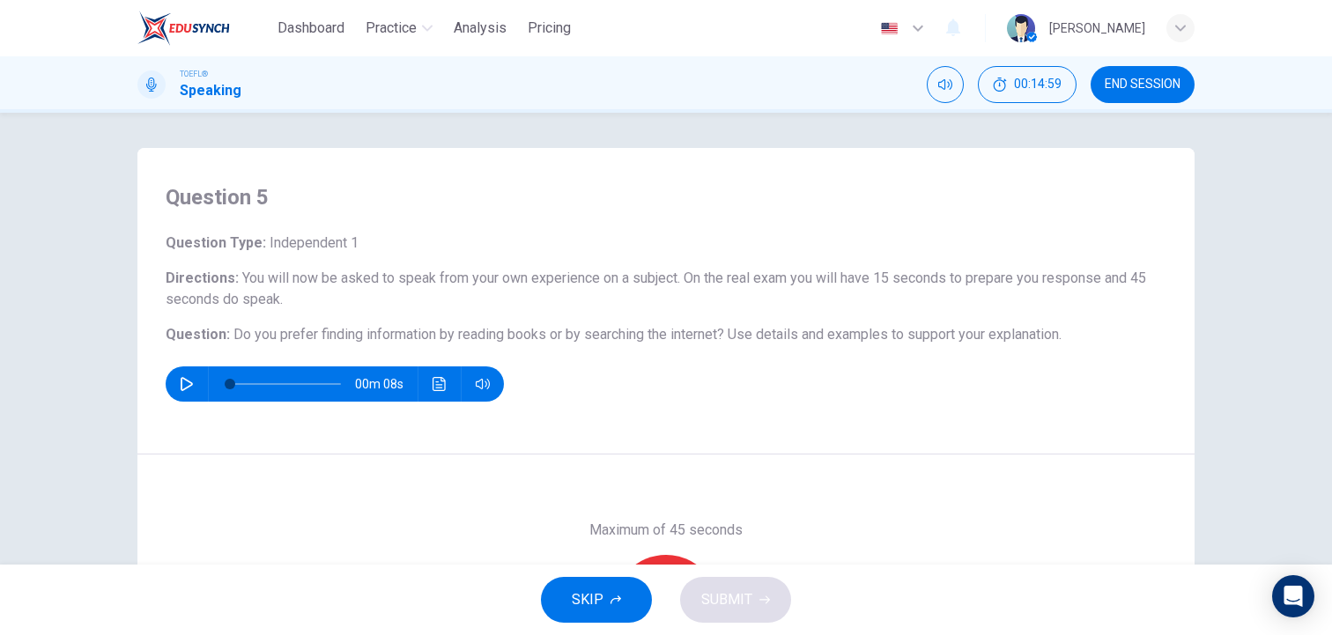
click at [769, 438] on div "Question 5 Question Type : Independent 1 Directions : You will now be asked to …" at bounding box center [665, 301] width 1057 height 307
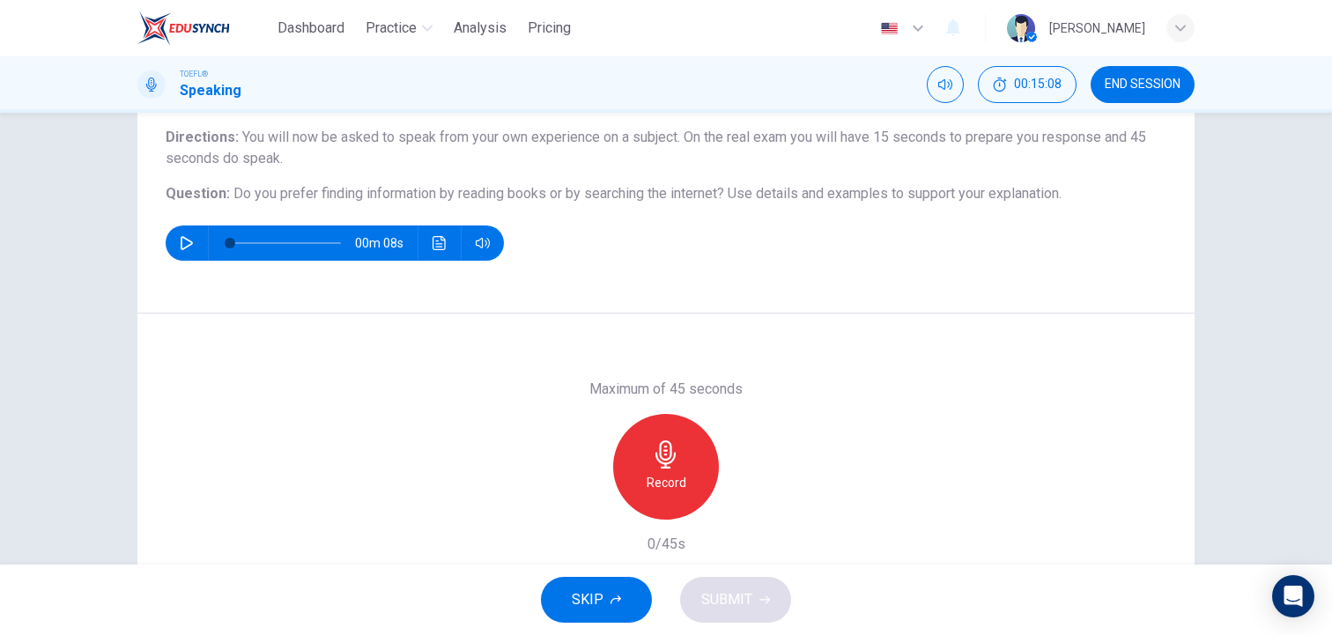
scroll to position [176, 0]
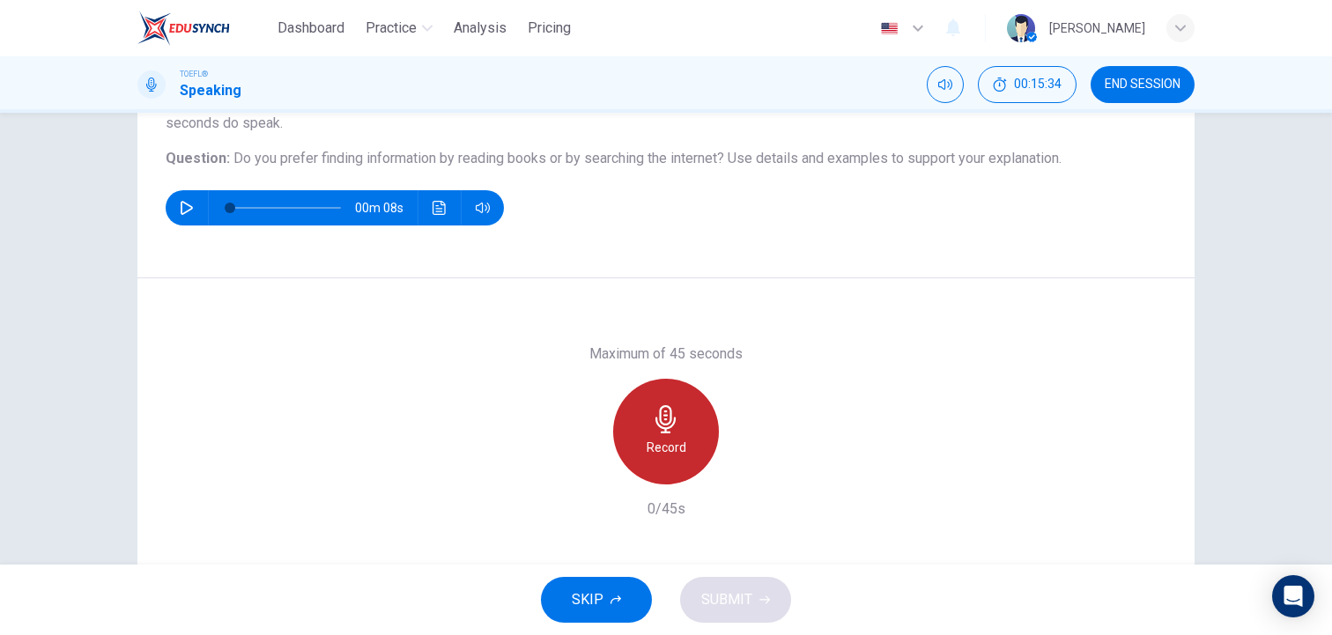
click at [693, 429] on div "Record" at bounding box center [666, 432] width 106 height 106
click at [675, 452] on h6 "Stop" at bounding box center [666, 447] width 26 height 21
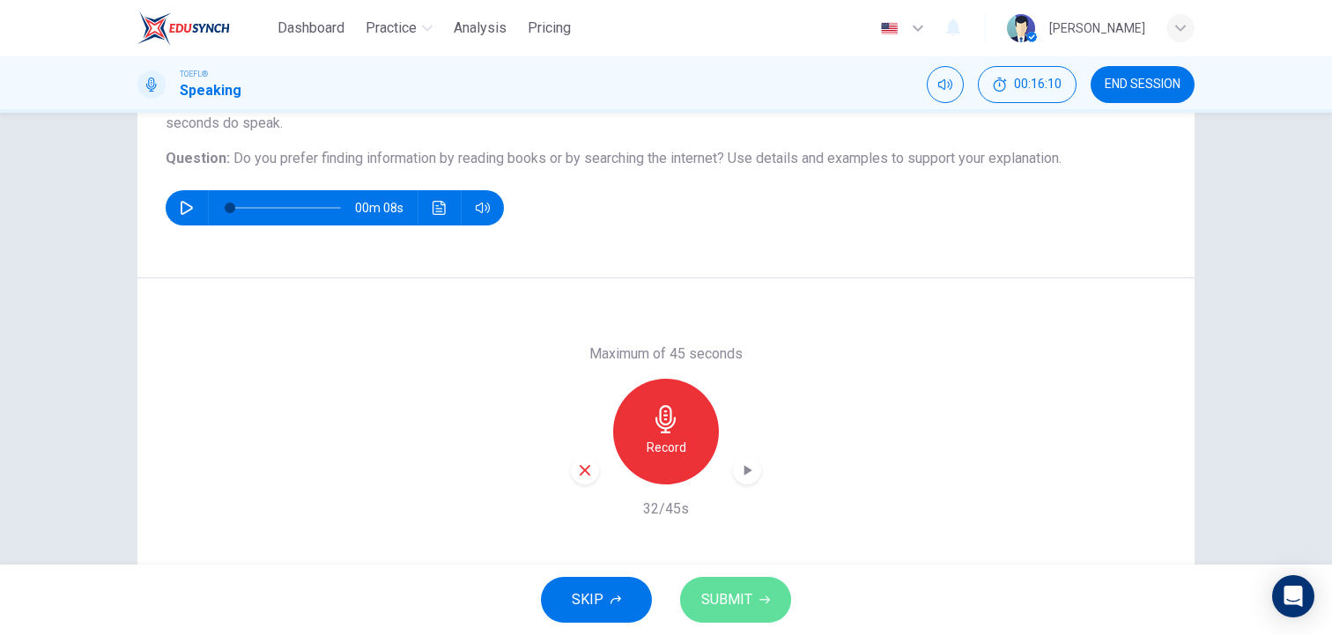
click at [714, 596] on span "SUBMIT" at bounding box center [726, 600] width 51 height 25
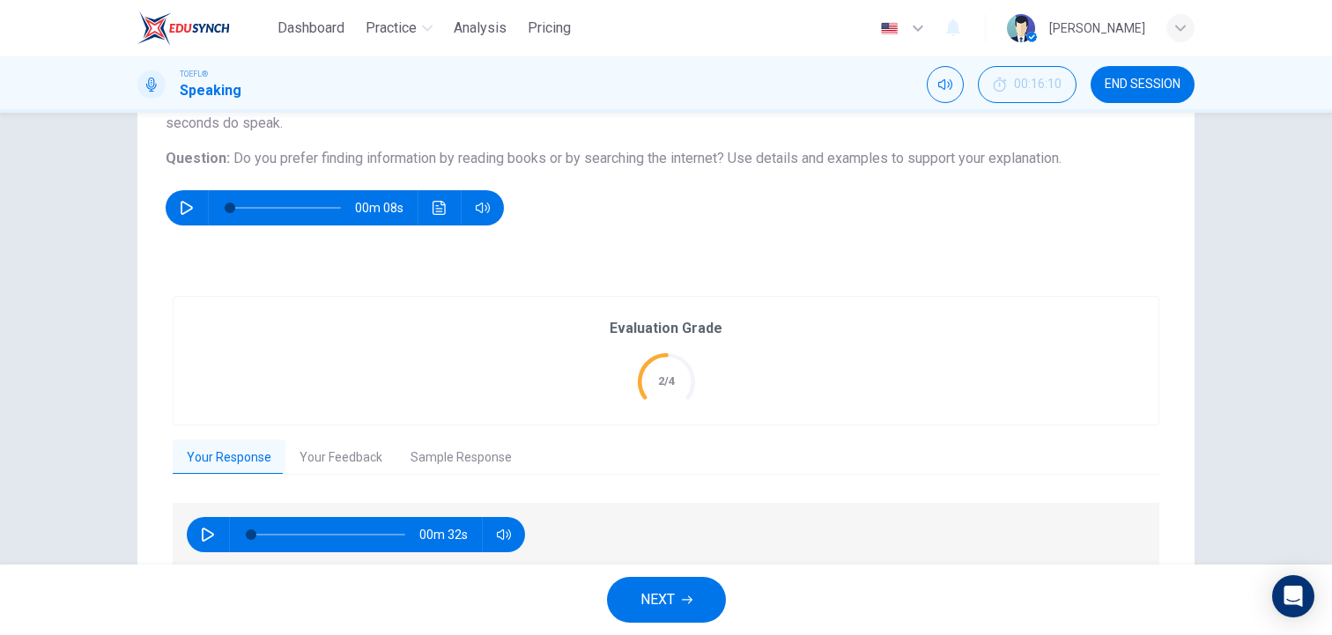
click at [681, 601] on button "NEXT" at bounding box center [666, 600] width 119 height 46
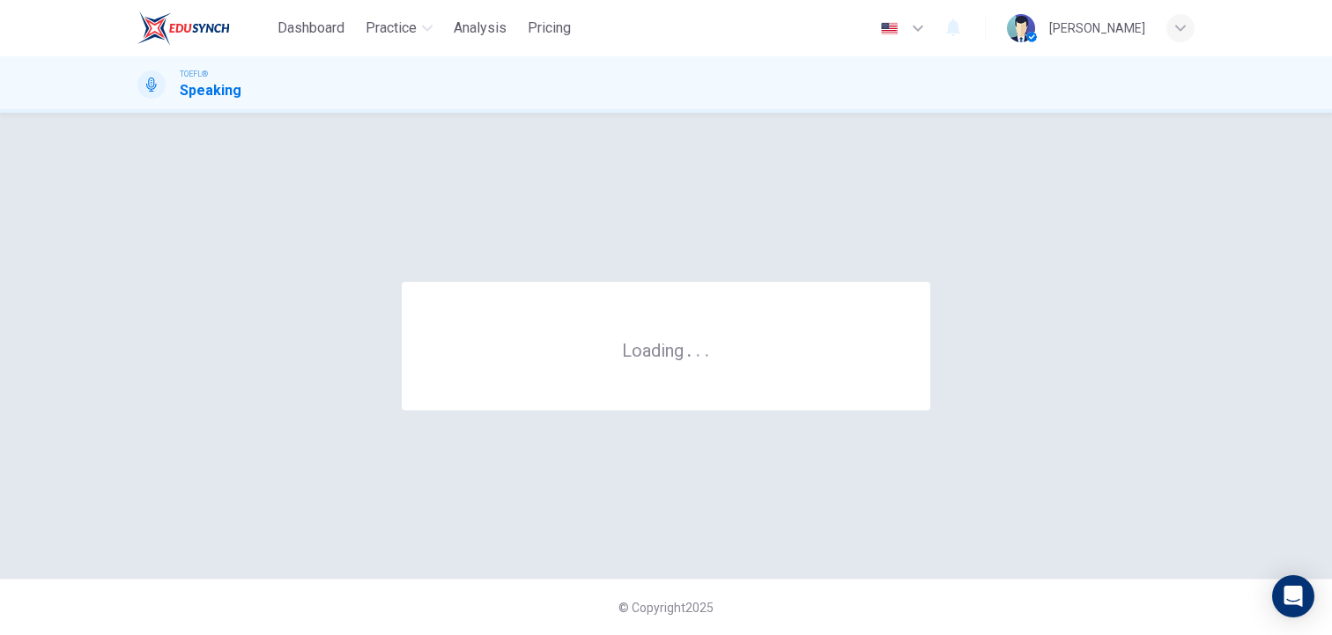
scroll to position [0, 0]
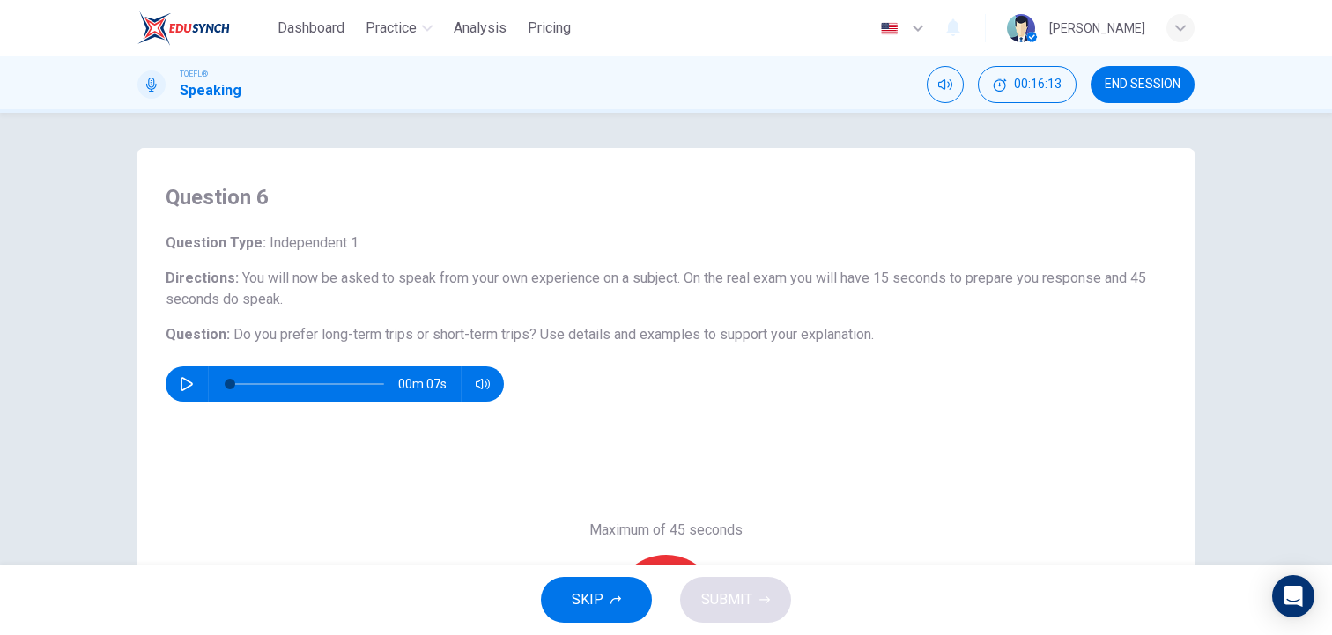
click at [779, 413] on div "Question 6 Question Type : Independent 1 Directions : You will now be asked to …" at bounding box center [665, 301] width 1057 height 307
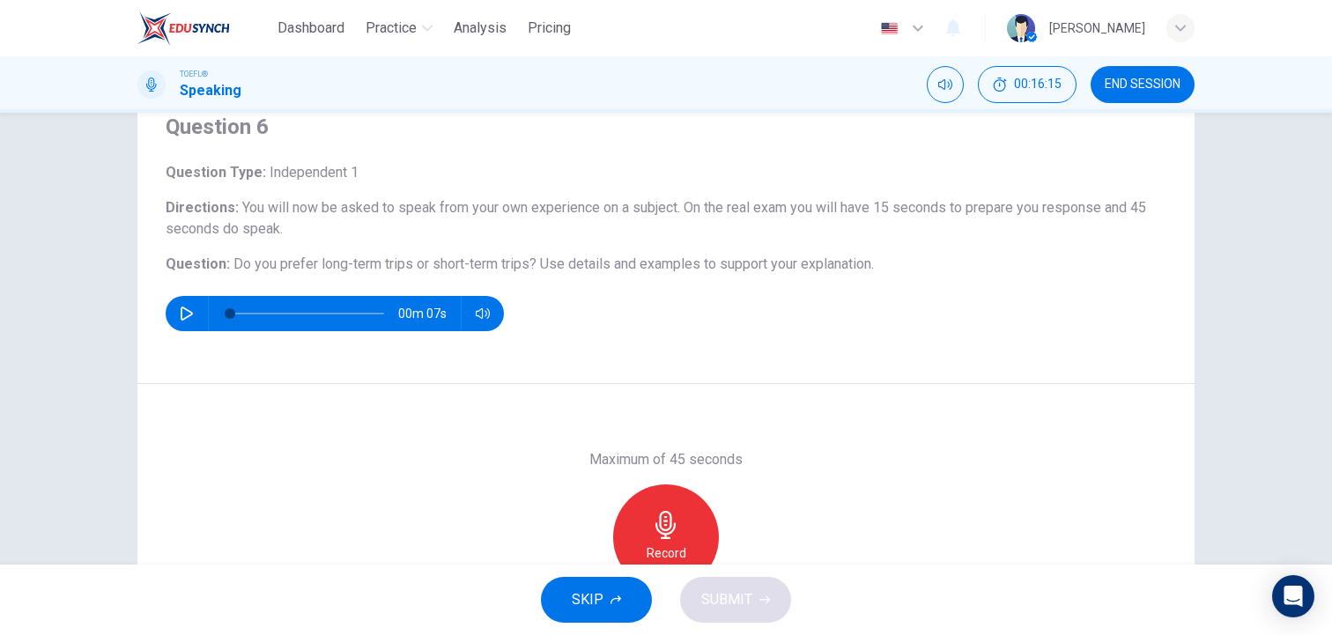
scroll to position [106, 0]
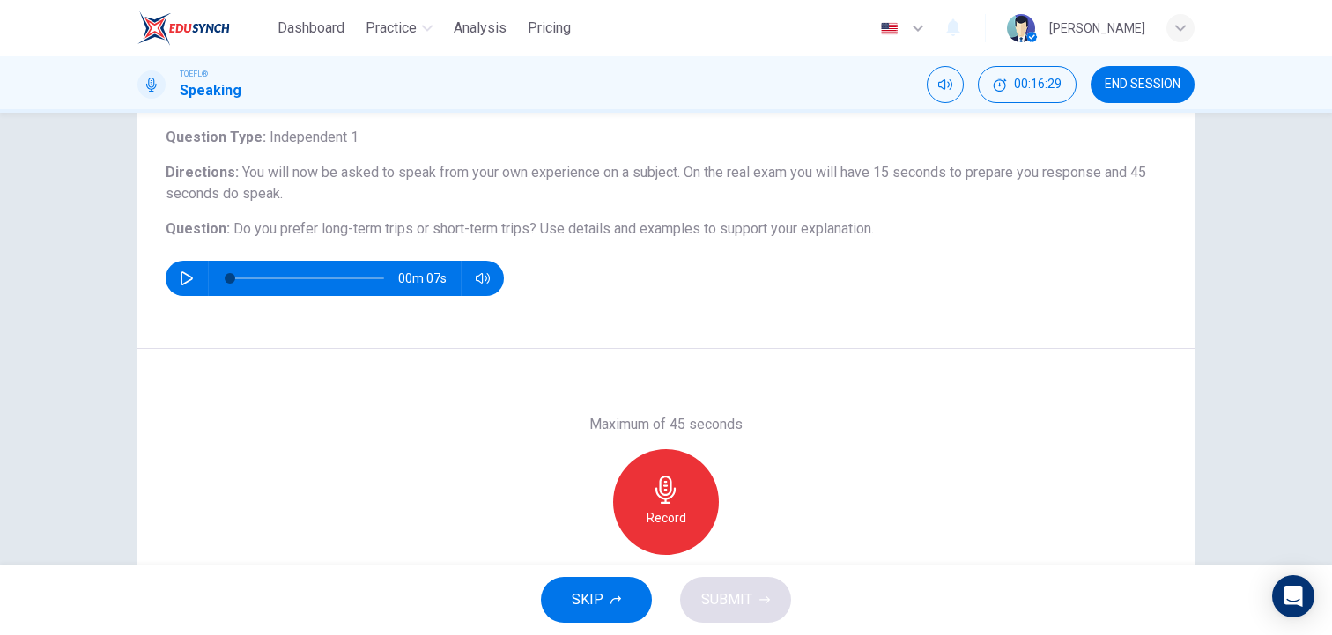
click at [604, 597] on button "SKIP" at bounding box center [596, 600] width 111 height 46
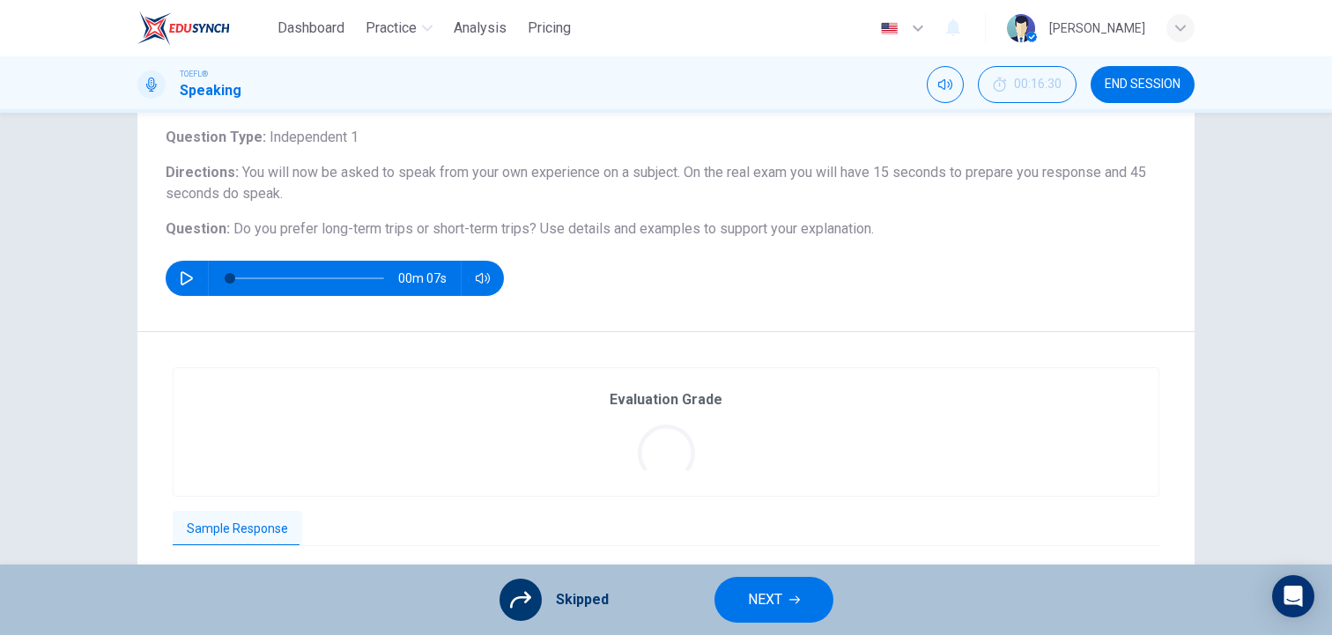
click at [773, 626] on div "Skipped NEXT" at bounding box center [666, 600] width 1332 height 70
click at [774, 601] on span "NEXT" at bounding box center [765, 600] width 34 height 25
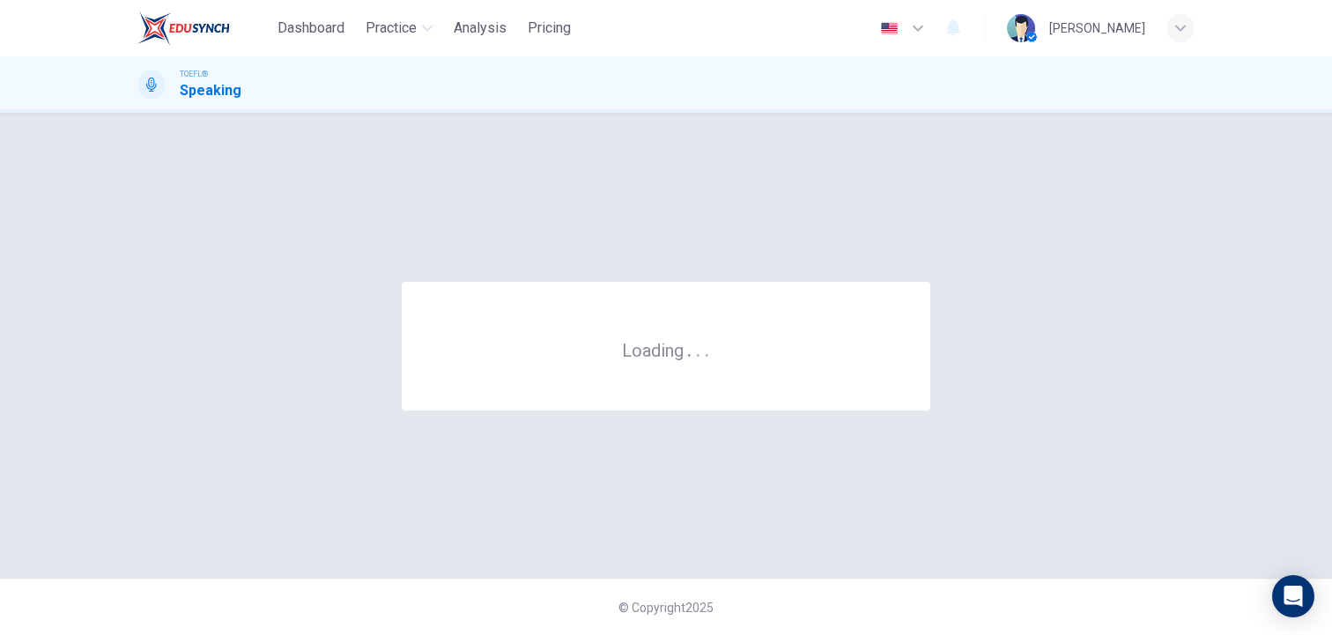
scroll to position [0, 0]
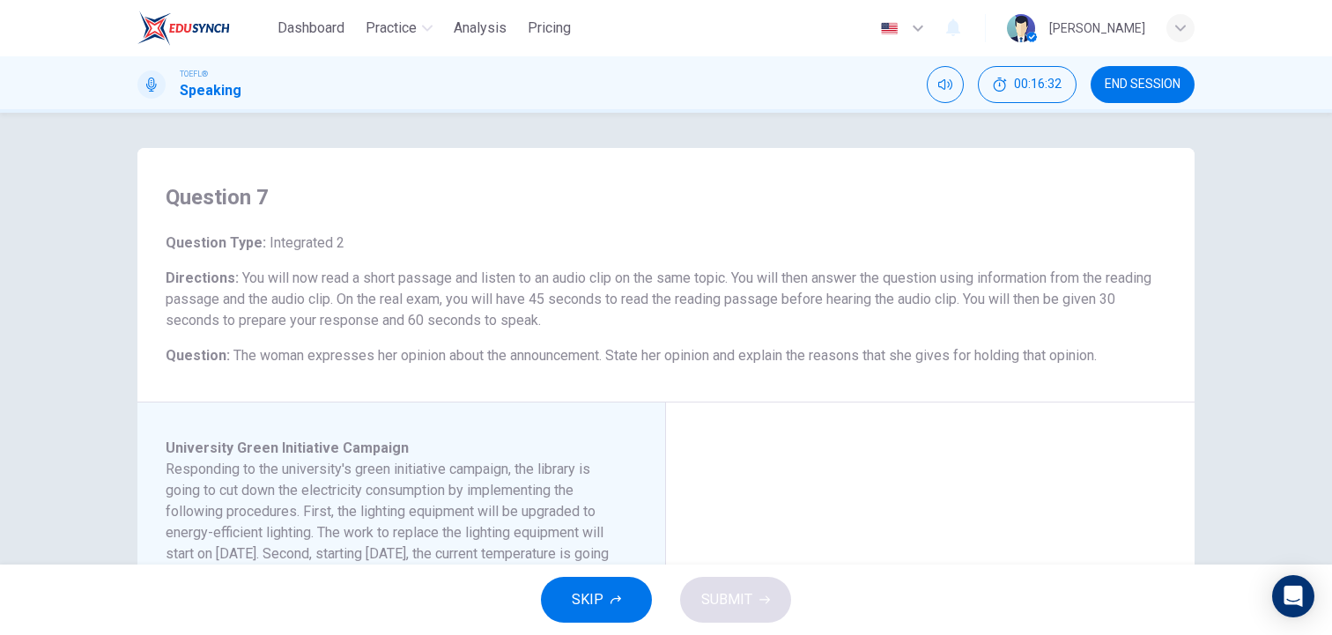
click at [854, 308] on h6 "Directions : You will now read a short passage and listen to an audio clip on t…" at bounding box center [666, 299] width 1001 height 63
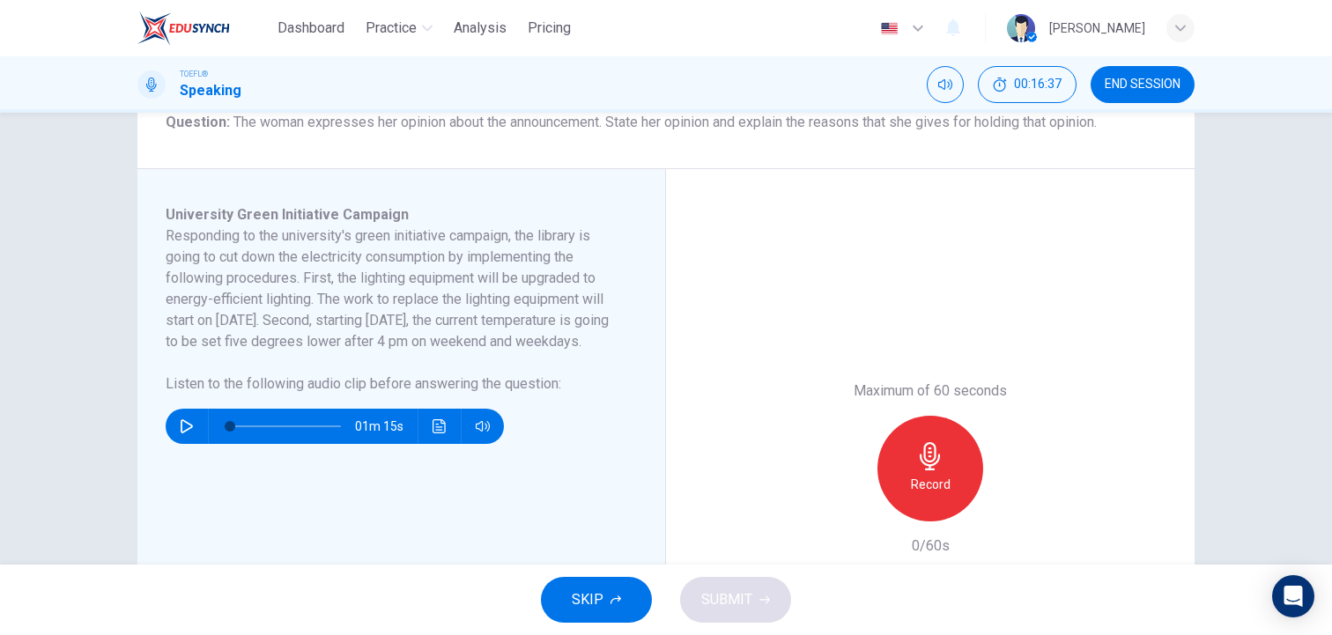
scroll to position [247, 0]
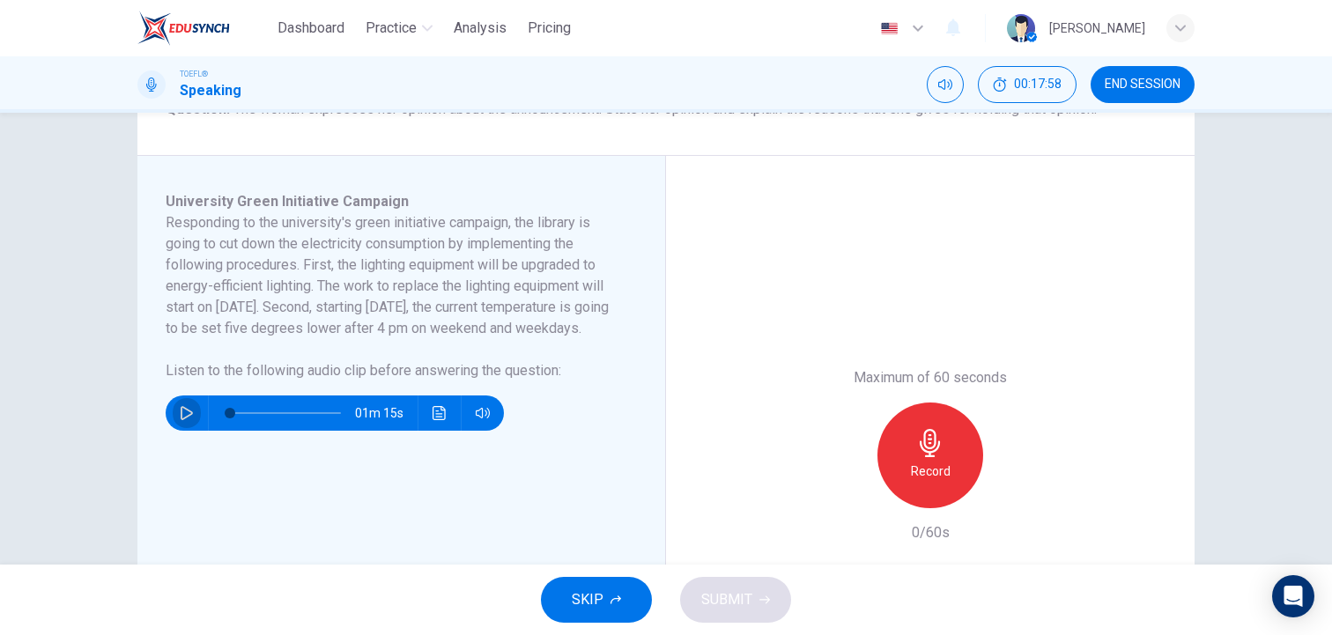
click at [186, 420] on icon "button" at bounding box center [187, 413] width 14 height 14
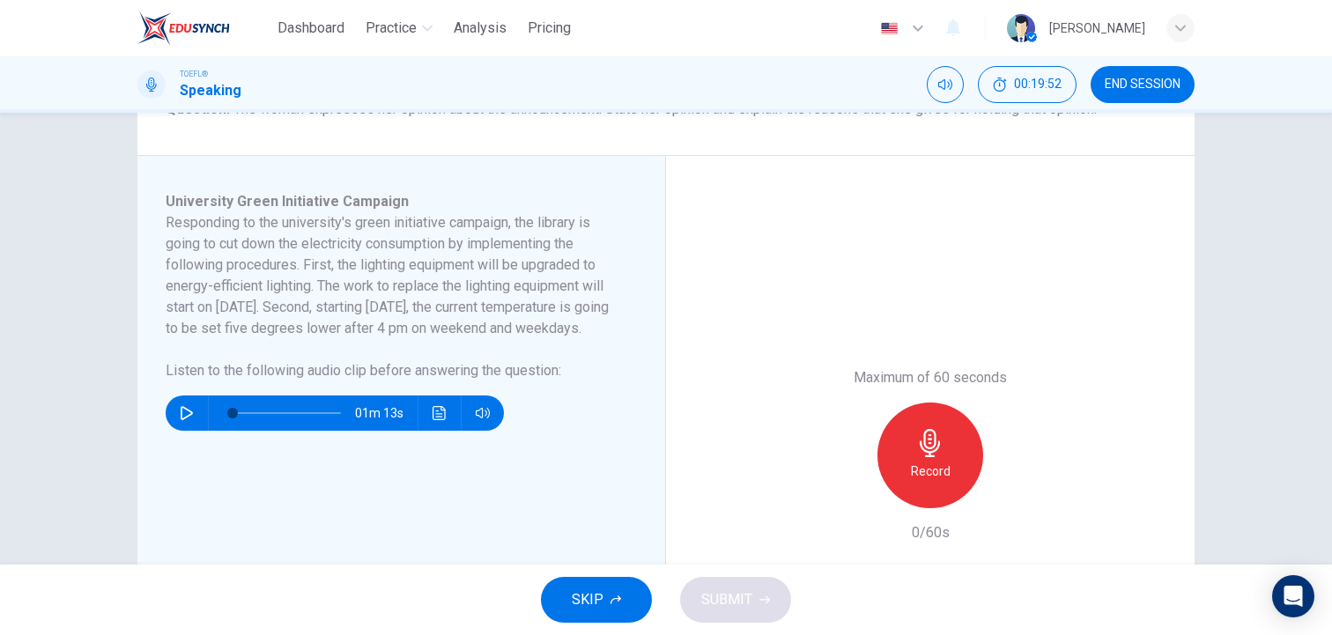
click at [186, 420] on icon "button" at bounding box center [187, 413] width 14 height 14
drag, startPoint x: 228, startPoint y: 430, endPoint x: 304, endPoint y: 442, distance: 76.8
click at [305, 419] on span at bounding box center [306, 413] width 11 height 11
click at [188, 420] on icon "button" at bounding box center [187, 413] width 14 height 14
drag, startPoint x: 228, startPoint y: 433, endPoint x: 327, endPoint y: 437, distance: 98.7
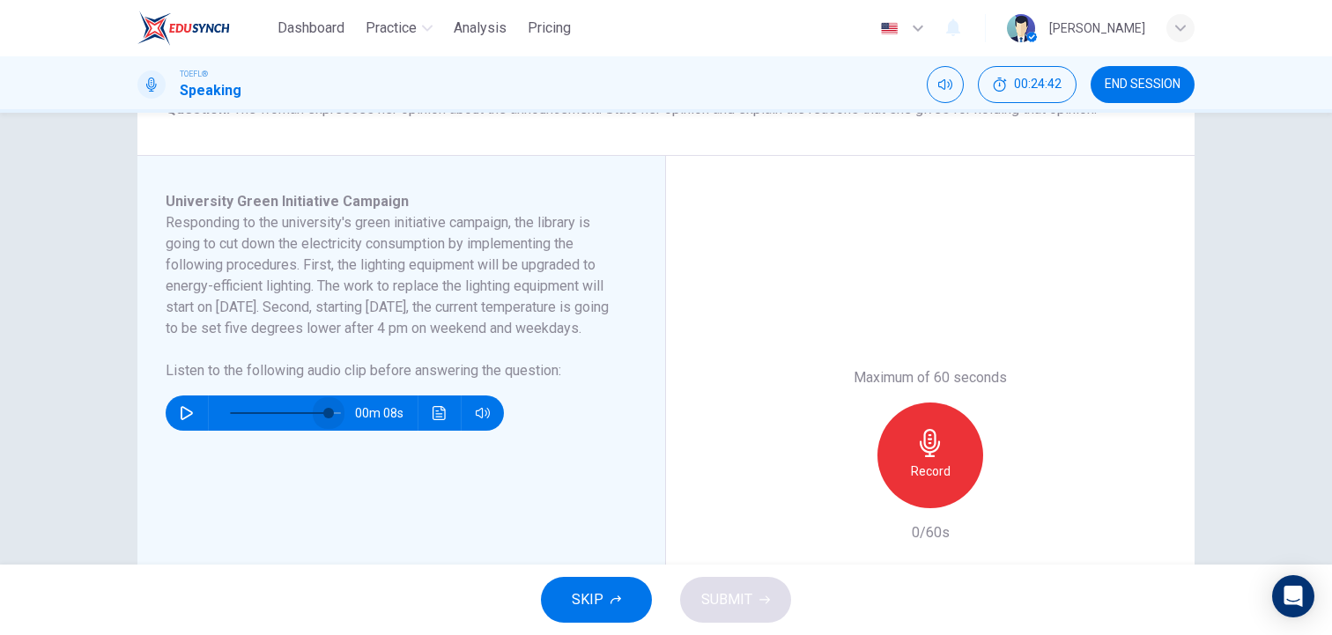
click at [328, 419] on span at bounding box center [328, 413] width 11 height 11
click at [327, 419] on span at bounding box center [327, 413] width 11 height 11
click at [189, 420] on icon "button" at bounding box center [187, 413] width 14 height 14
drag, startPoint x: 330, startPoint y: 434, endPoint x: 321, endPoint y: 434, distance: 9.7
click at [321, 419] on span at bounding box center [320, 413] width 11 height 11
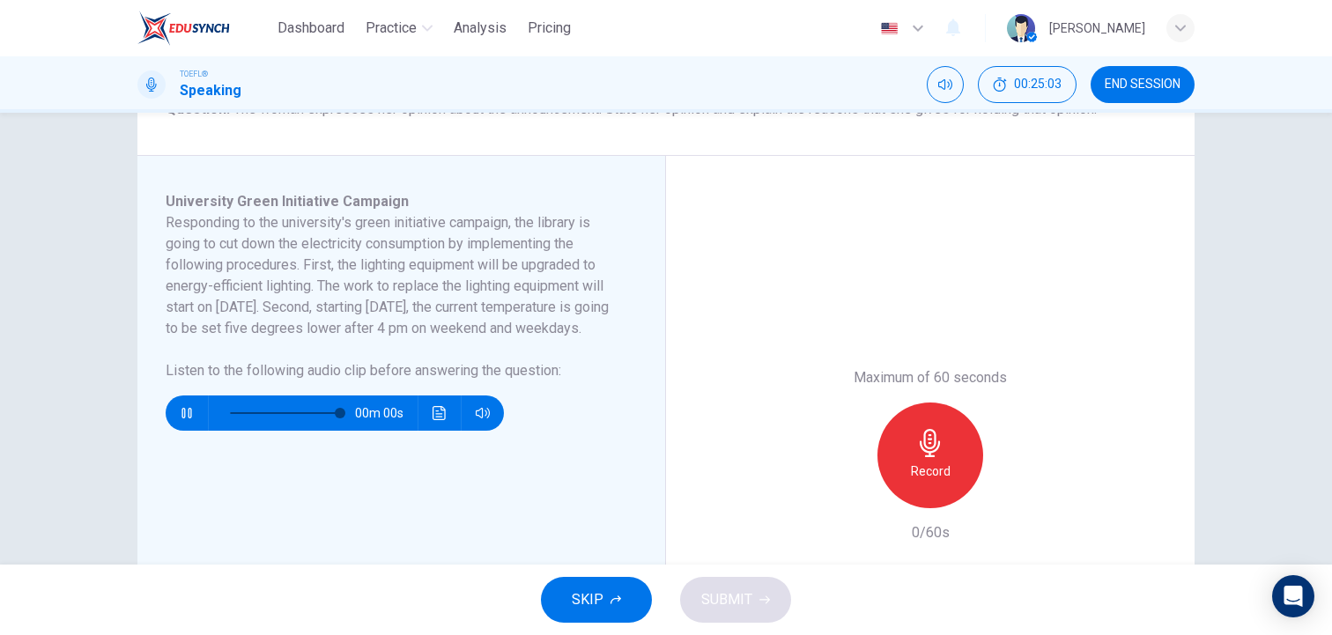
type input "0"
click at [916, 315] on div "Maximum of 60 seconds Record 0/60s" at bounding box center [930, 455] width 529 height 599
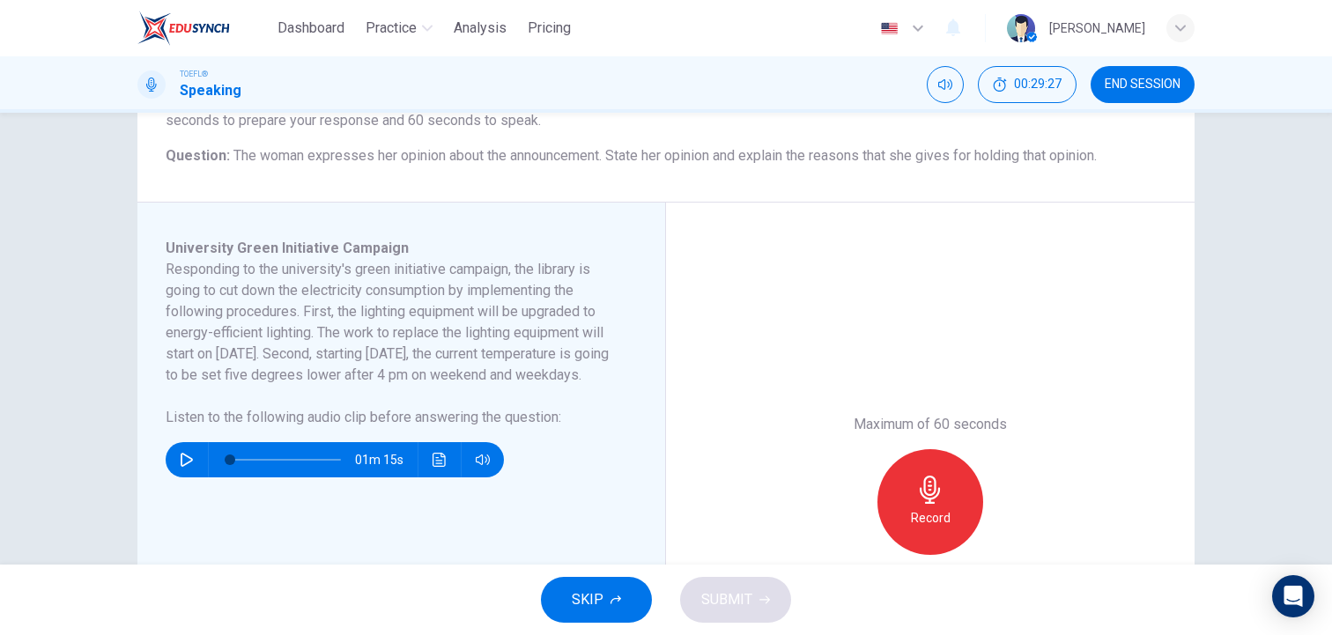
scroll to position [211, 0]
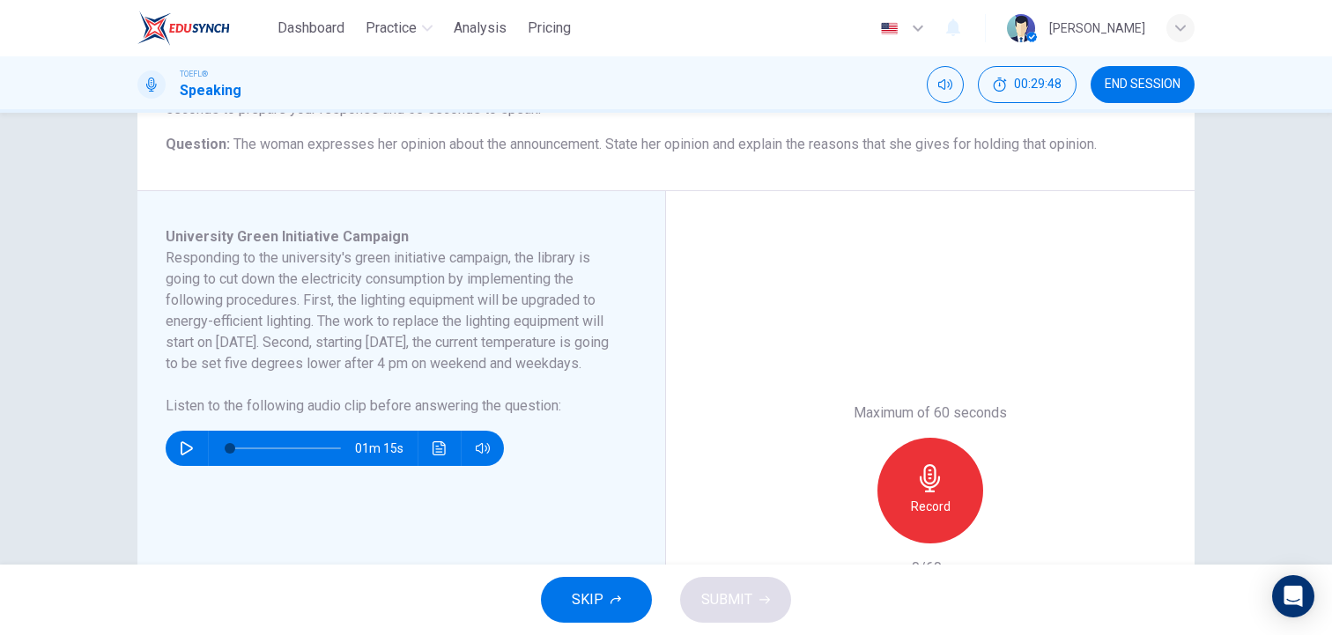
click at [946, 456] on div "Record" at bounding box center [931, 491] width 106 height 106
click at [946, 456] on div "Stop" at bounding box center [931, 491] width 106 height 106
click at [848, 535] on icon "button" at bounding box center [849, 530] width 16 height 16
click at [905, 497] on div "Record" at bounding box center [931, 491] width 106 height 106
click at [970, 478] on div "Stop" at bounding box center [931, 491] width 106 height 106
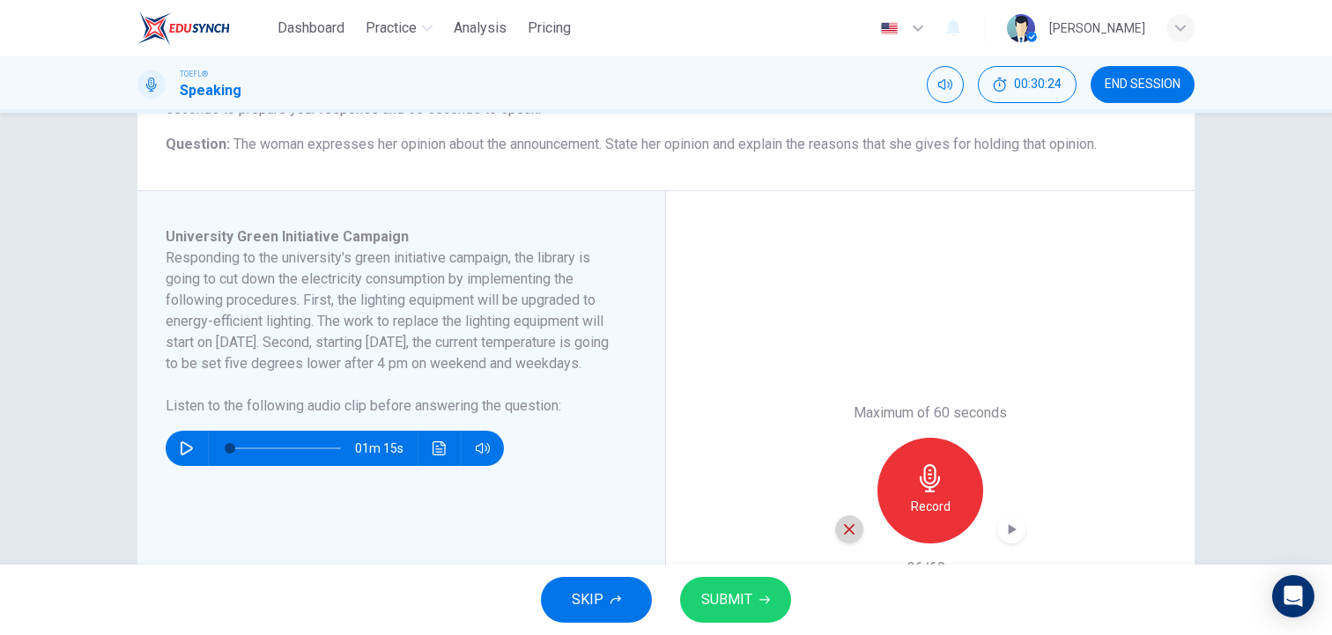
click at [850, 531] on icon "button" at bounding box center [849, 529] width 11 height 11
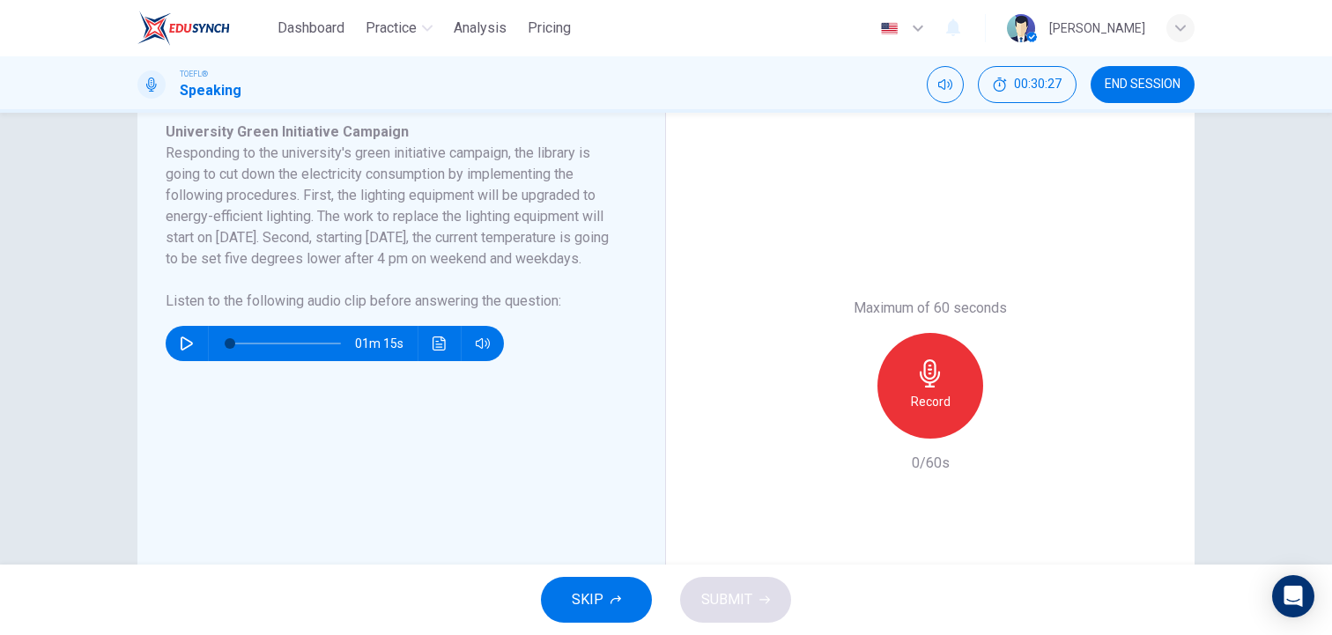
scroll to position [317, 0]
click at [909, 365] on div "Record" at bounding box center [931, 385] width 106 height 106
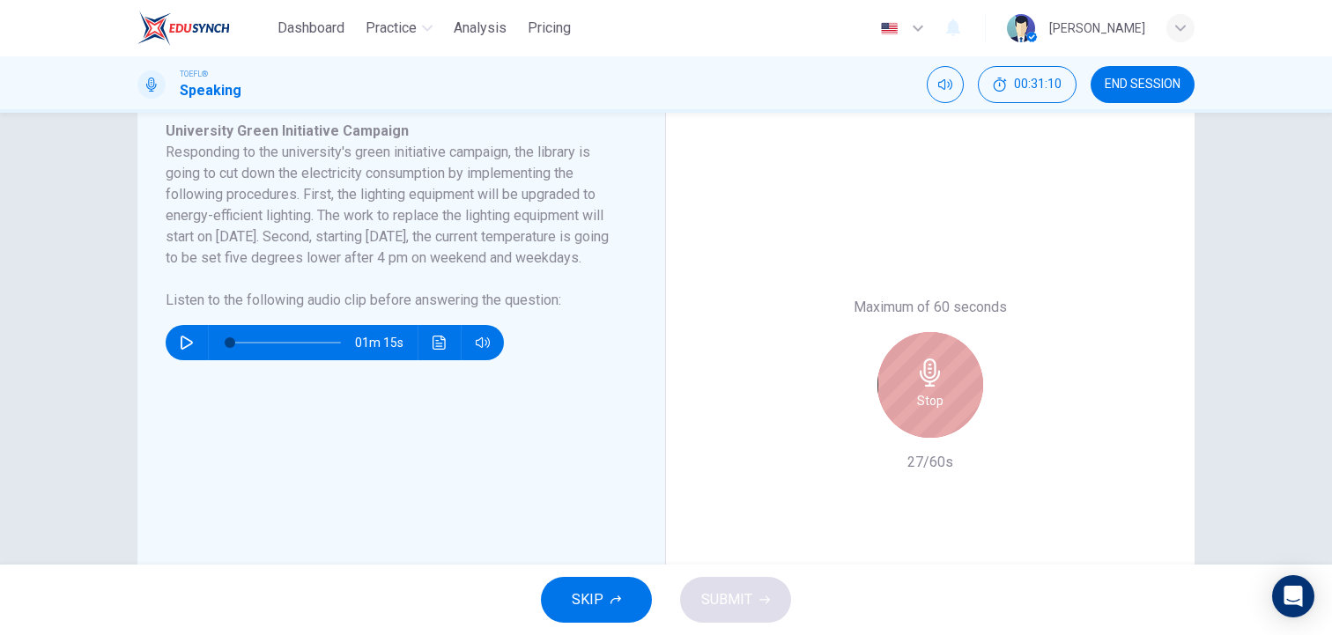
click at [909, 365] on div "Stop" at bounding box center [931, 385] width 106 height 106
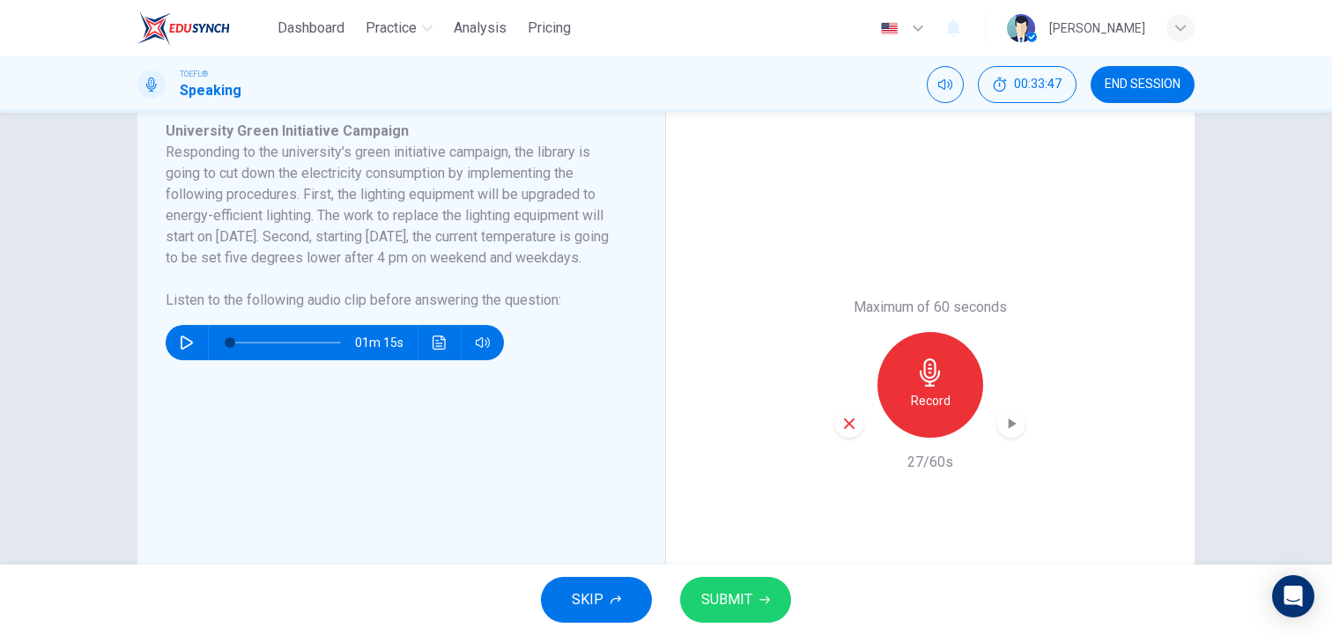
click at [923, 337] on div "Record" at bounding box center [931, 385] width 106 height 106
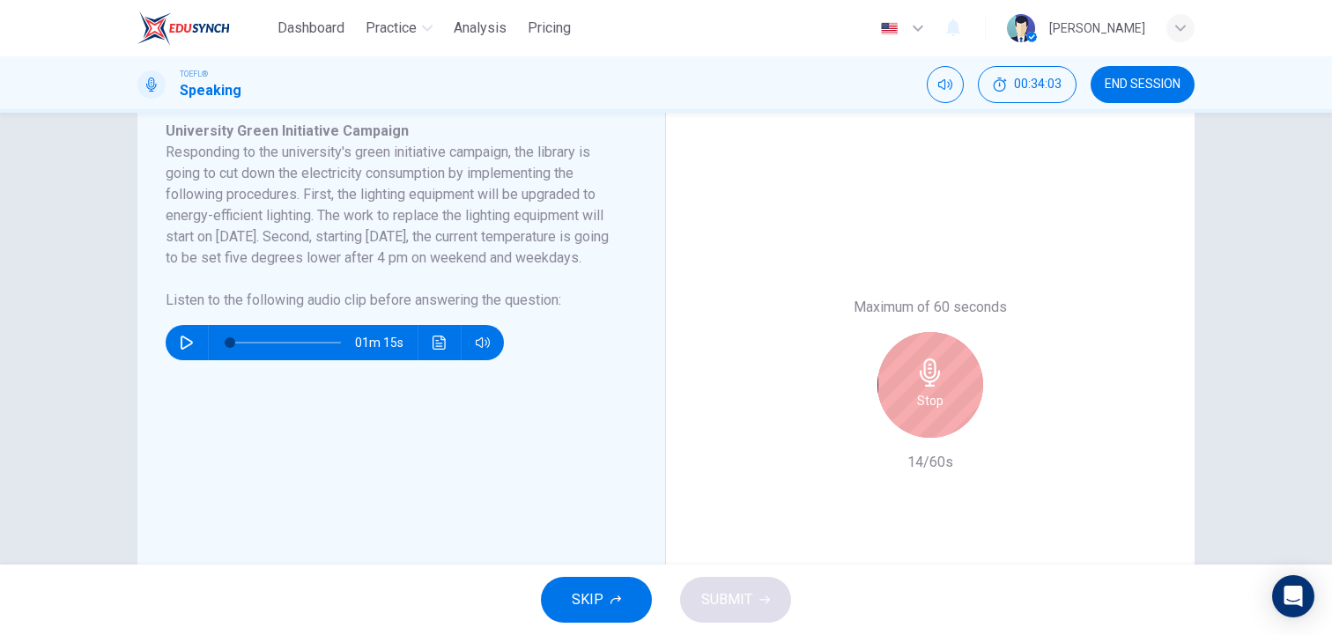
click at [923, 337] on div "Stop" at bounding box center [931, 385] width 106 height 106
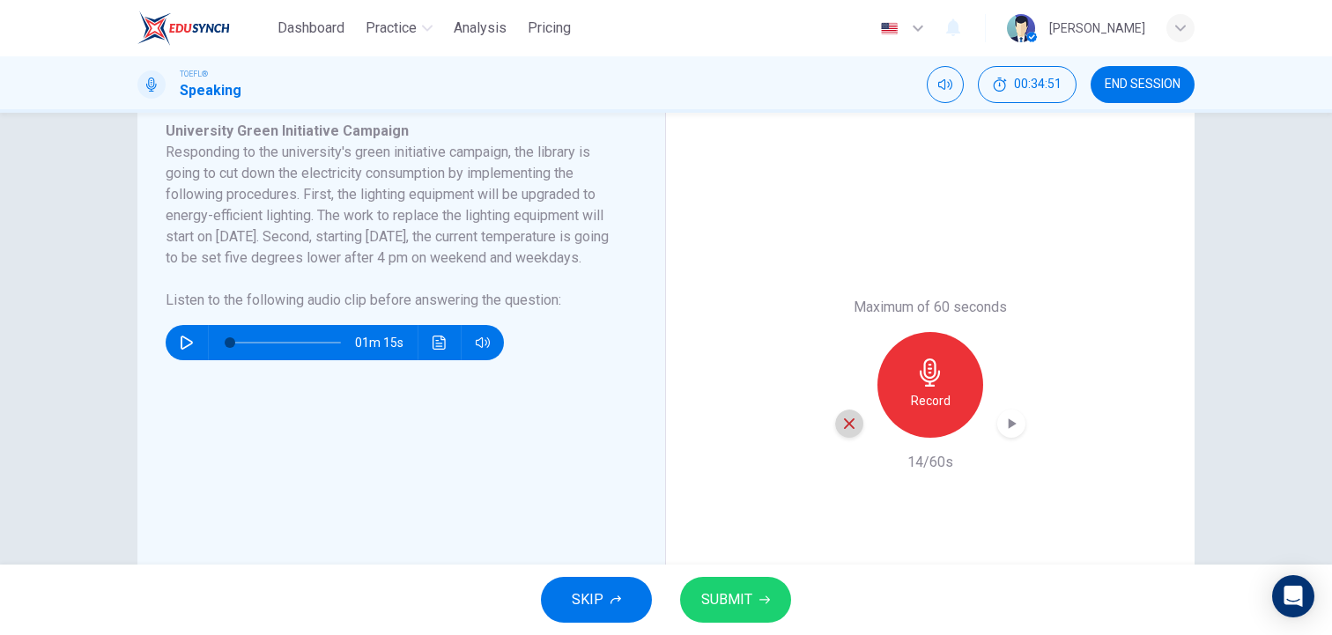
click at [839, 423] on div "button" at bounding box center [849, 424] width 28 height 28
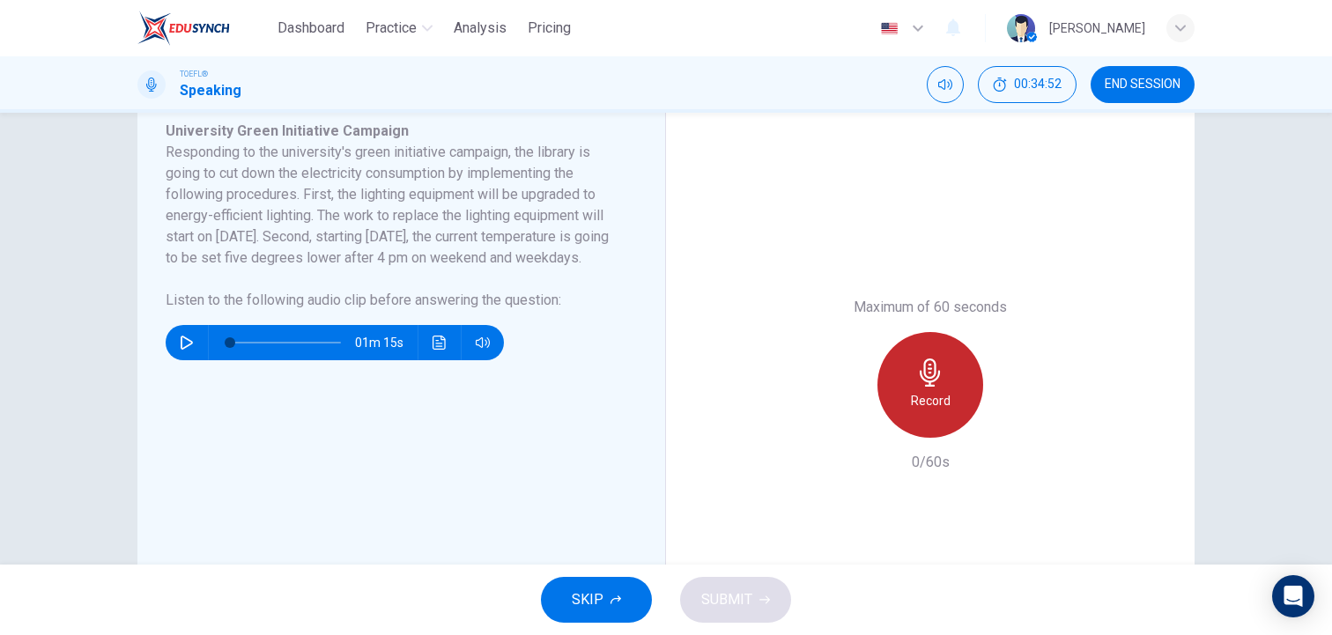
click at [907, 390] on div "Record" at bounding box center [931, 385] width 106 height 106
click at [907, 390] on div "Stop" at bounding box center [931, 385] width 106 height 106
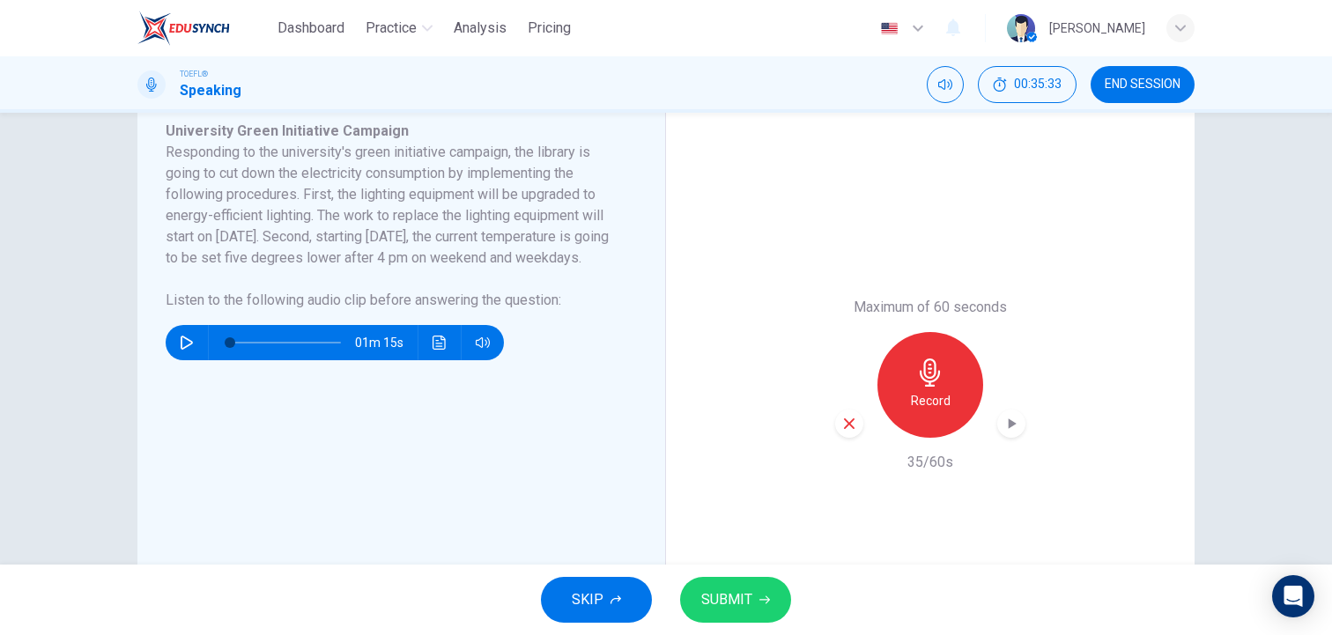
click at [729, 594] on span "SUBMIT" at bounding box center [726, 600] width 51 height 25
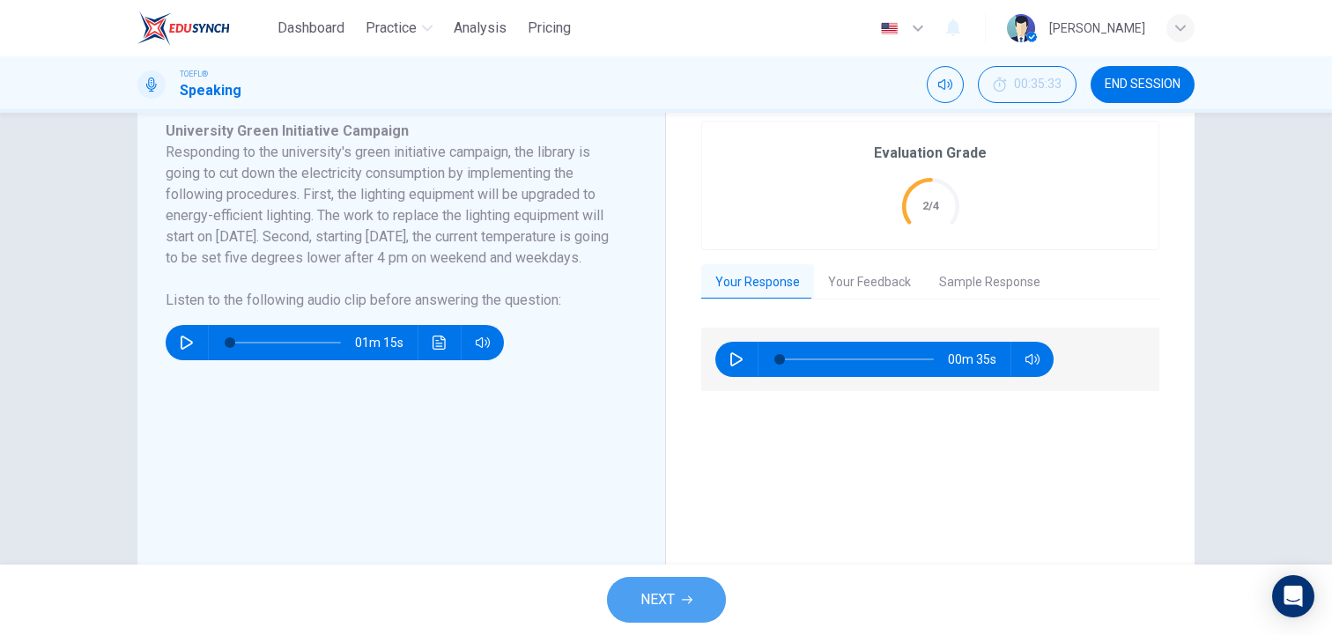
click at [672, 603] on span "NEXT" at bounding box center [658, 600] width 34 height 25
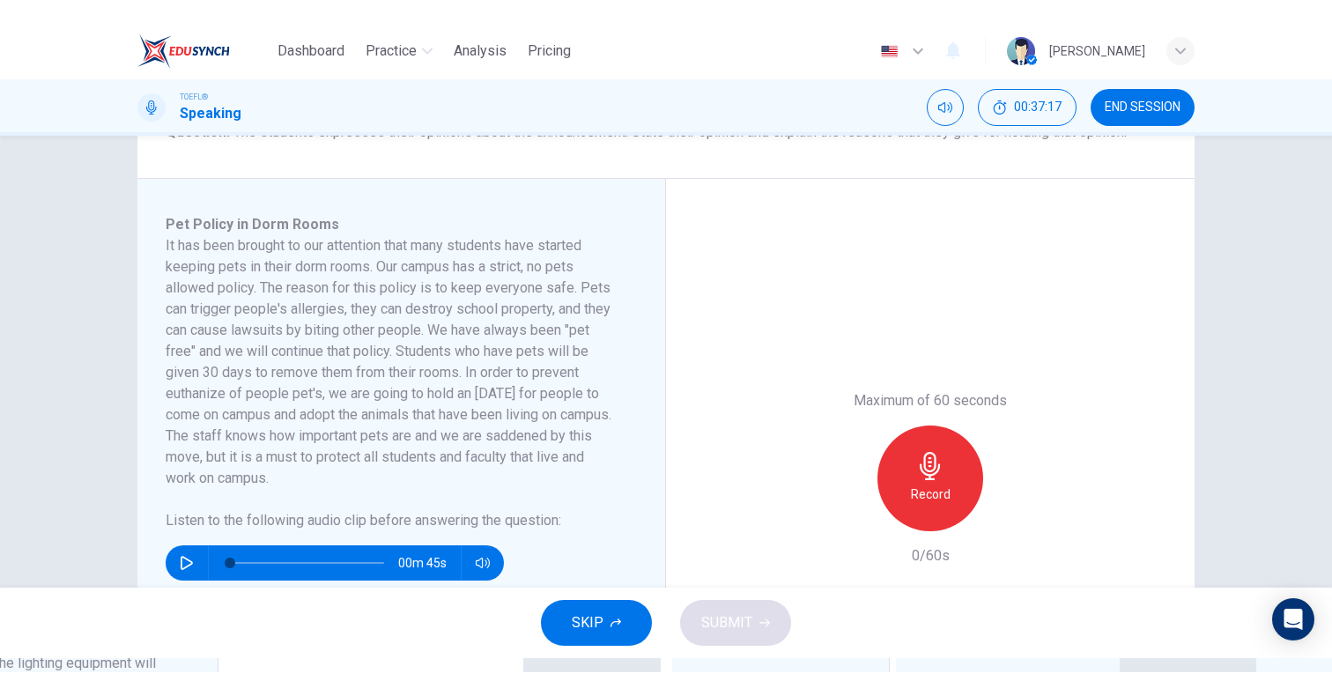
scroll to position [282, 0]
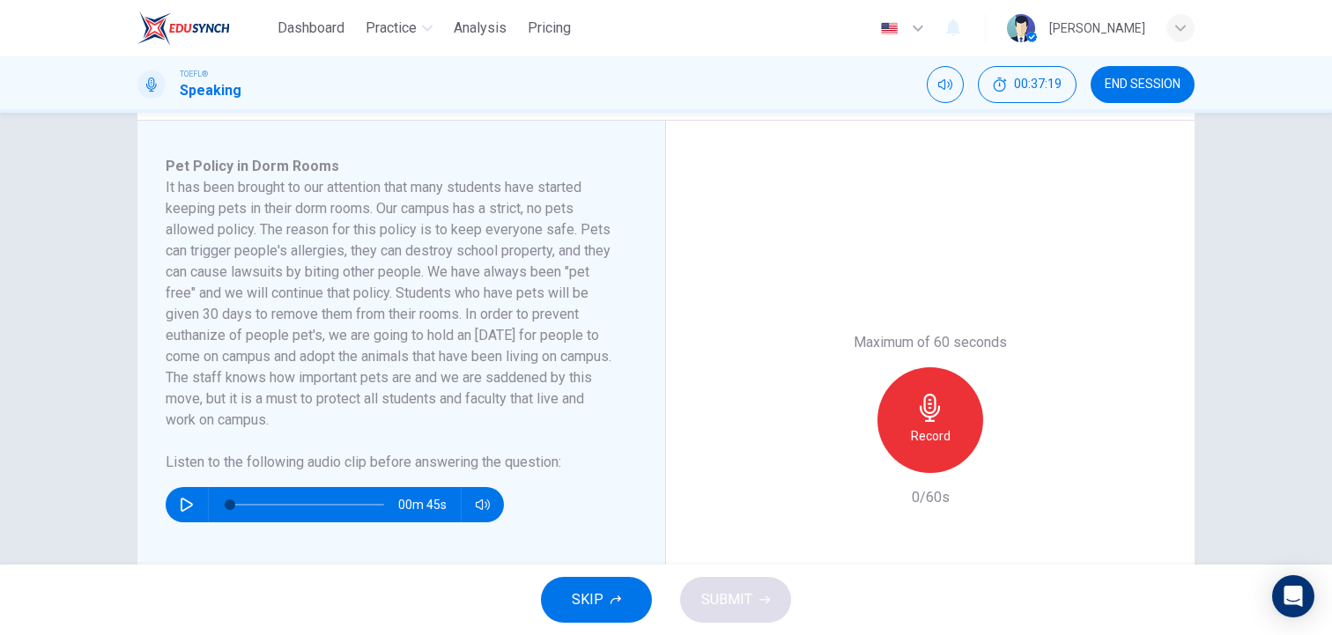
click at [179, 496] on button "button" at bounding box center [187, 504] width 28 height 35
click at [348, 505] on span at bounding box center [307, 505] width 154 height 25
click at [182, 507] on icon "button" at bounding box center [187, 505] width 14 height 14
click at [934, 427] on h6 "Record" at bounding box center [931, 436] width 40 height 21
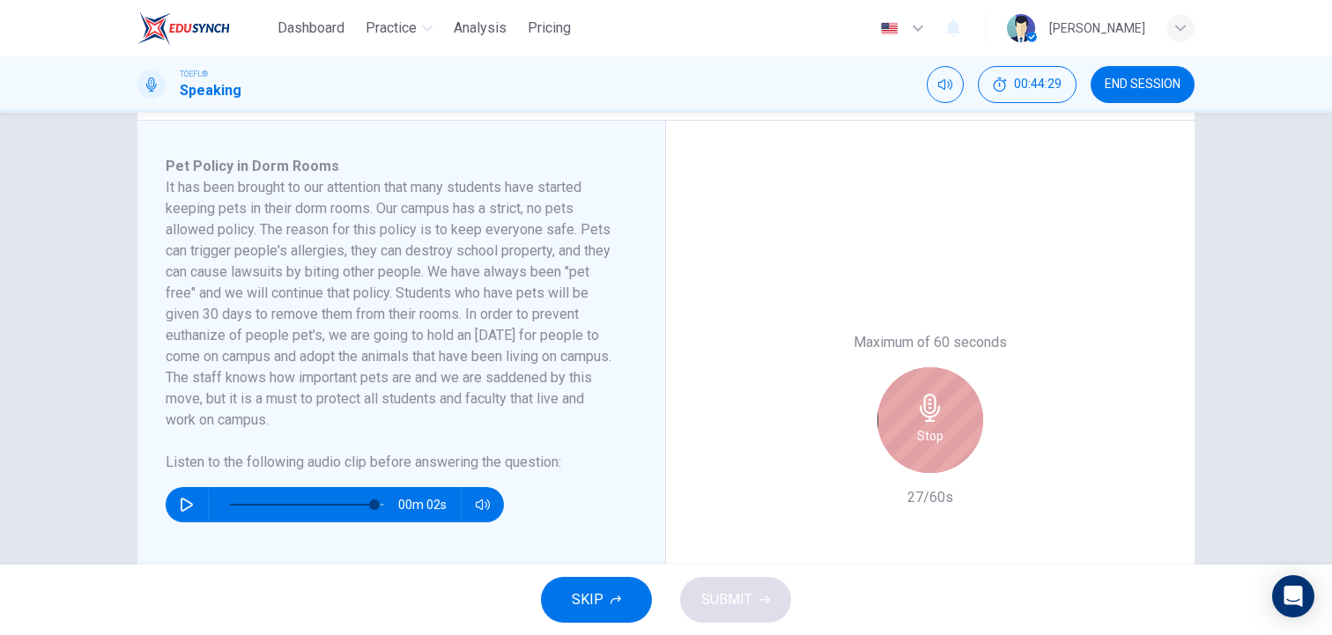
click at [914, 433] on div "Stop" at bounding box center [931, 420] width 106 height 106
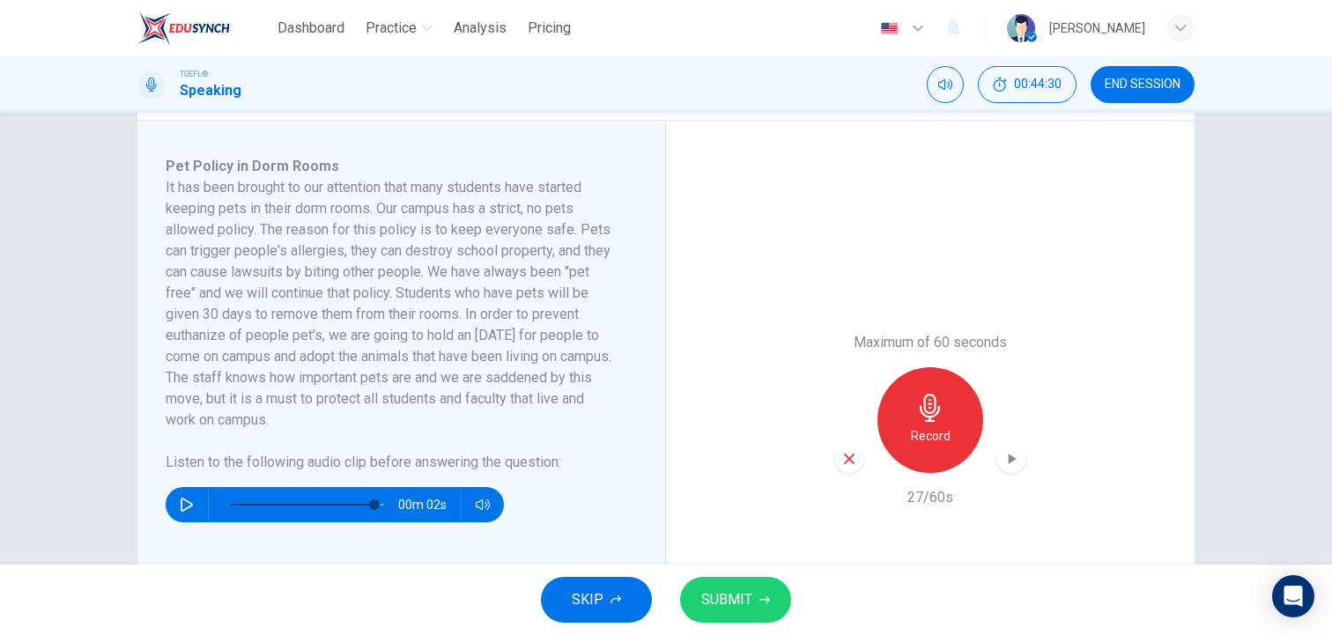
click at [843, 463] on icon "button" at bounding box center [849, 459] width 16 height 16
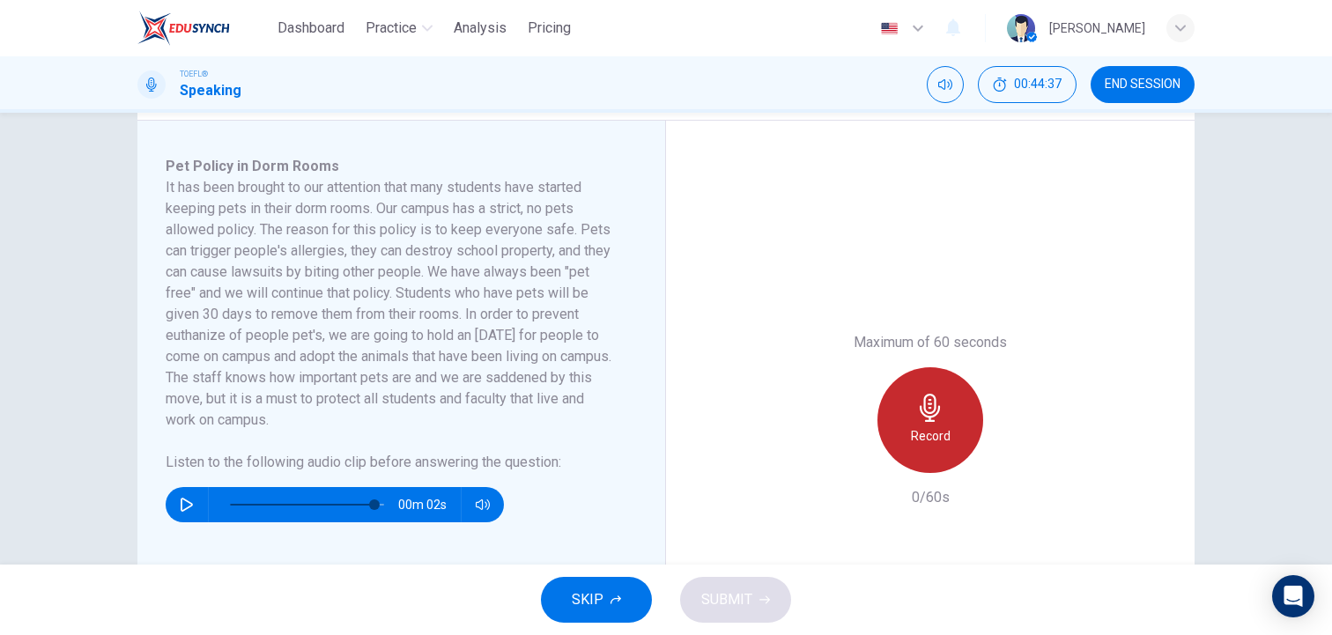
click at [930, 423] on div "Record" at bounding box center [931, 420] width 106 height 106
click at [930, 423] on div "Stop" at bounding box center [931, 420] width 106 height 106
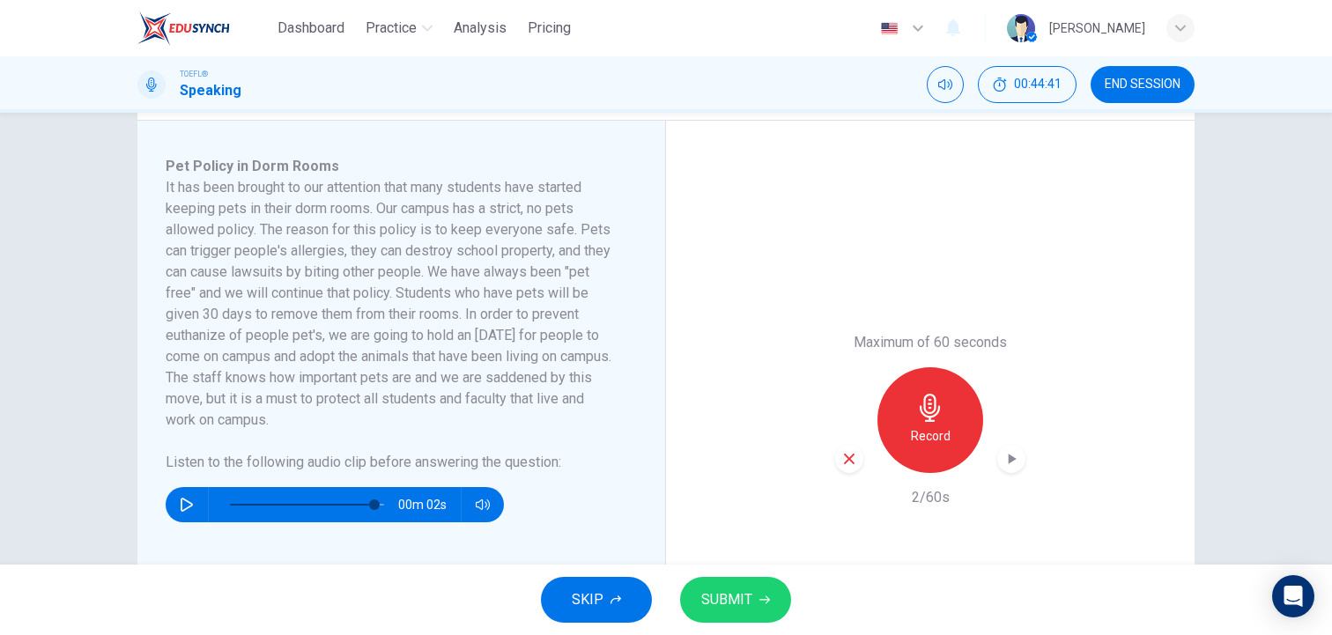
click at [846, 460] on icon "button" at bounding box center [849, 459] width 11 height 11
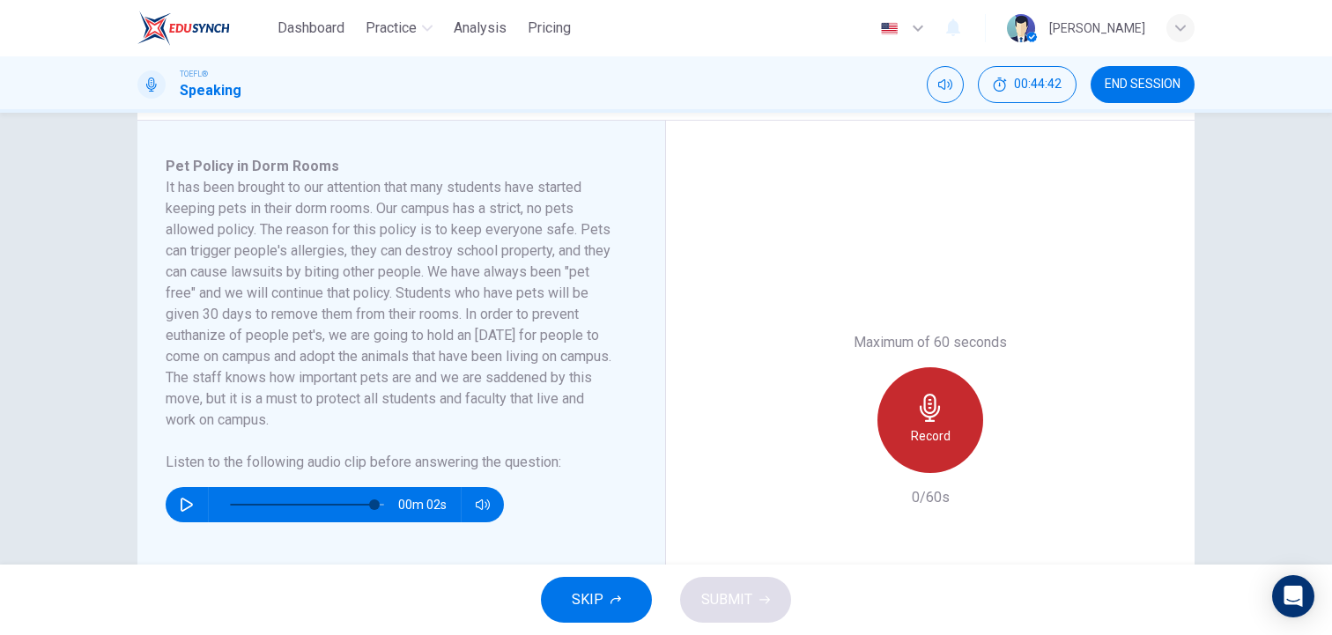
click at [939, 415] on icon "button" at bounding box center [930, 408] width 28 height 28
click at [938, 412] on icon "button" at bounding box center [930, 408] width 28 height 28
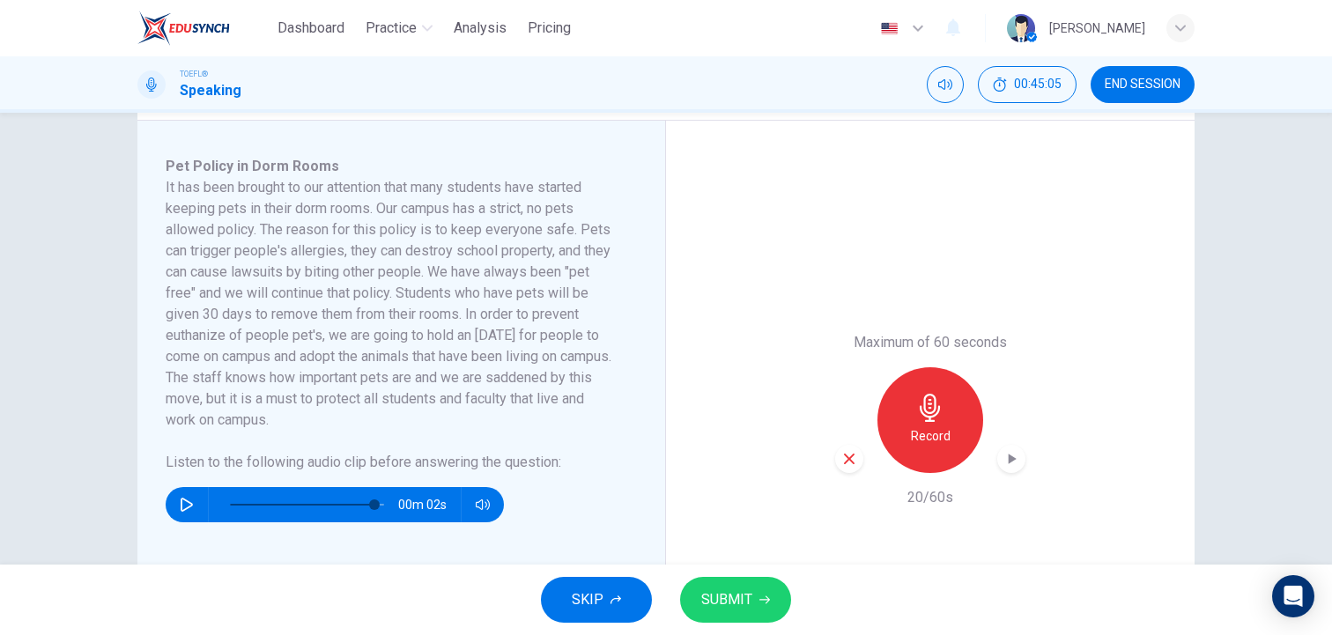
click at [848, 464] on icon "button" at bounding box center [849, 459] width 16 height 16
click at [937, 407] on icon "button" at bounding box center [930, 408] width 28 height 28
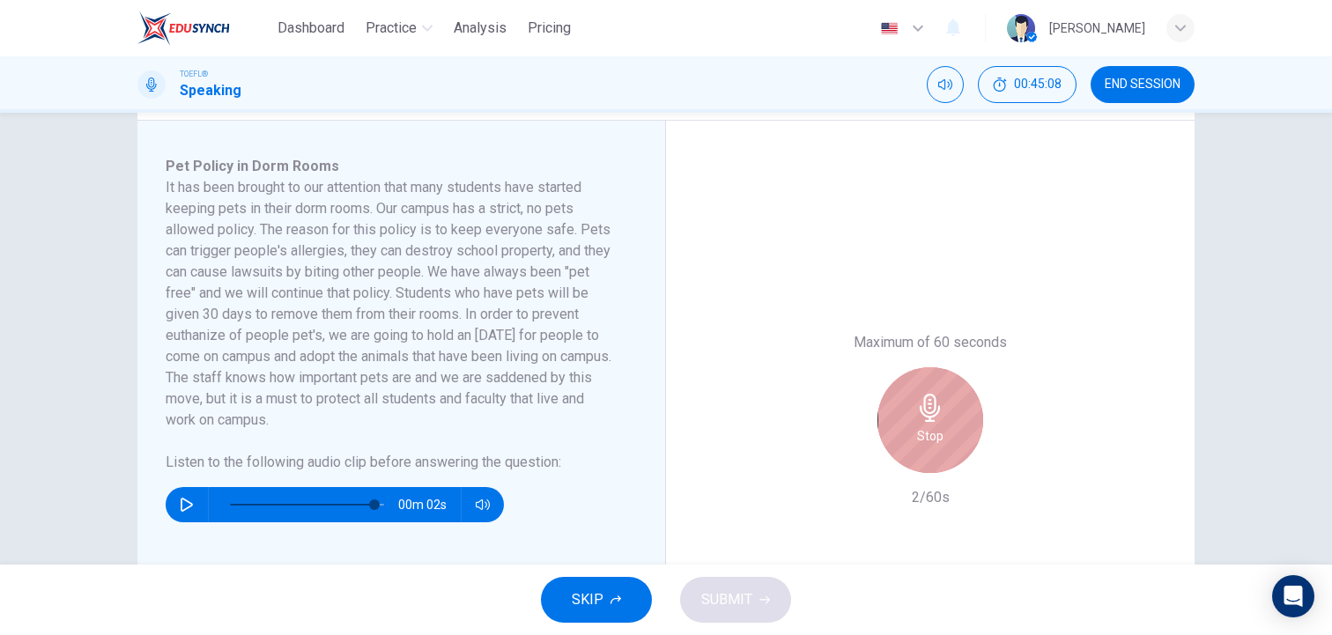
click at [937, 407] on icon "button" at bounding box center [930, 408] width 28 height 28
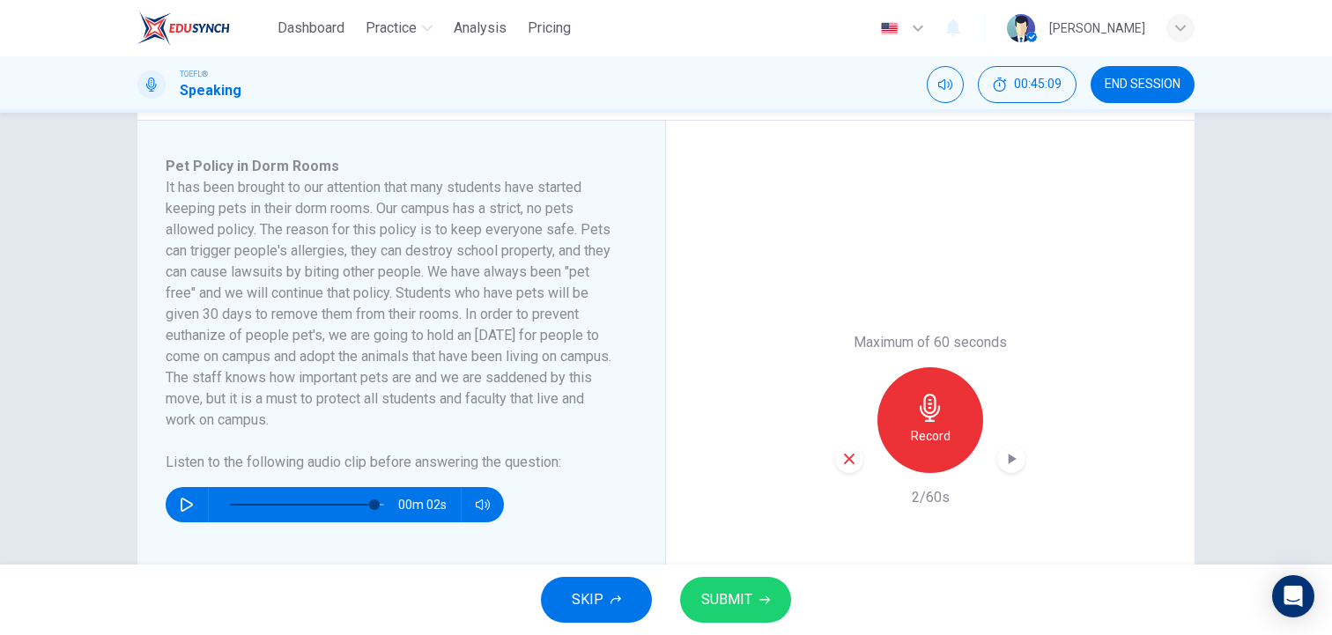
click at [852, 459] on icon "button" at bounding box center [849, 459] width 16 height 16
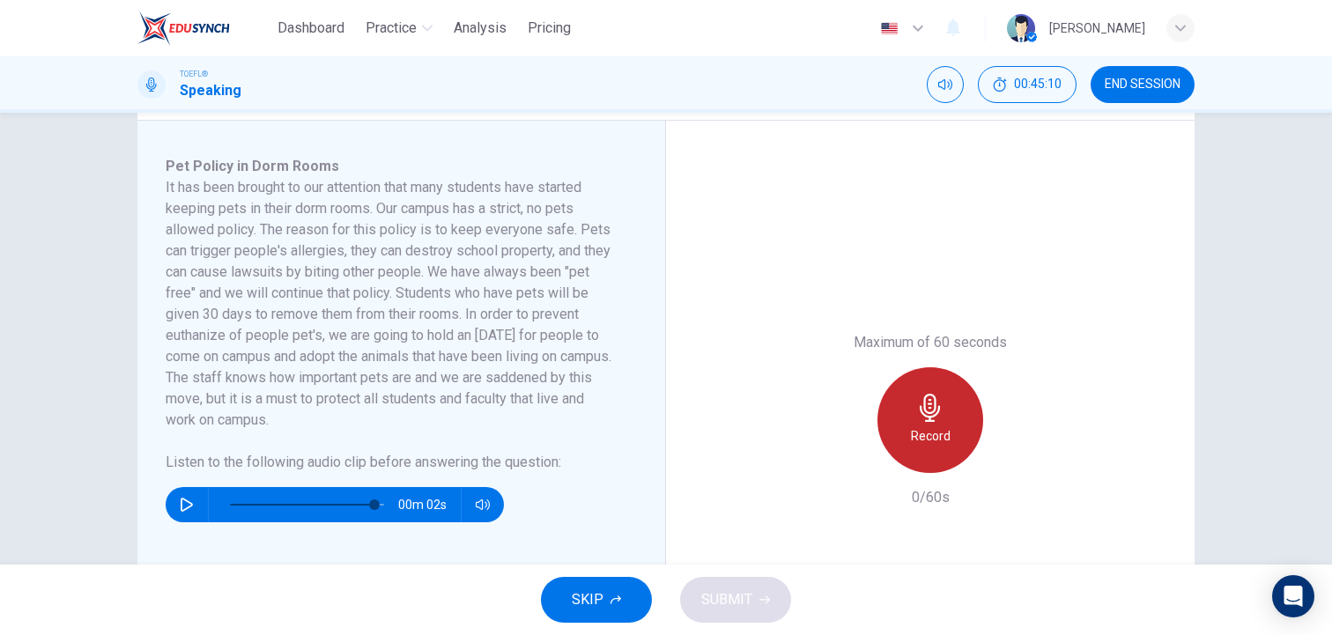
click at [887, 441] on div "Record" at bounding box center [931, 420] width 106 height 106
click at [887, 441] on div "Stop" at bounding box center [931, 420] width 106 height 106
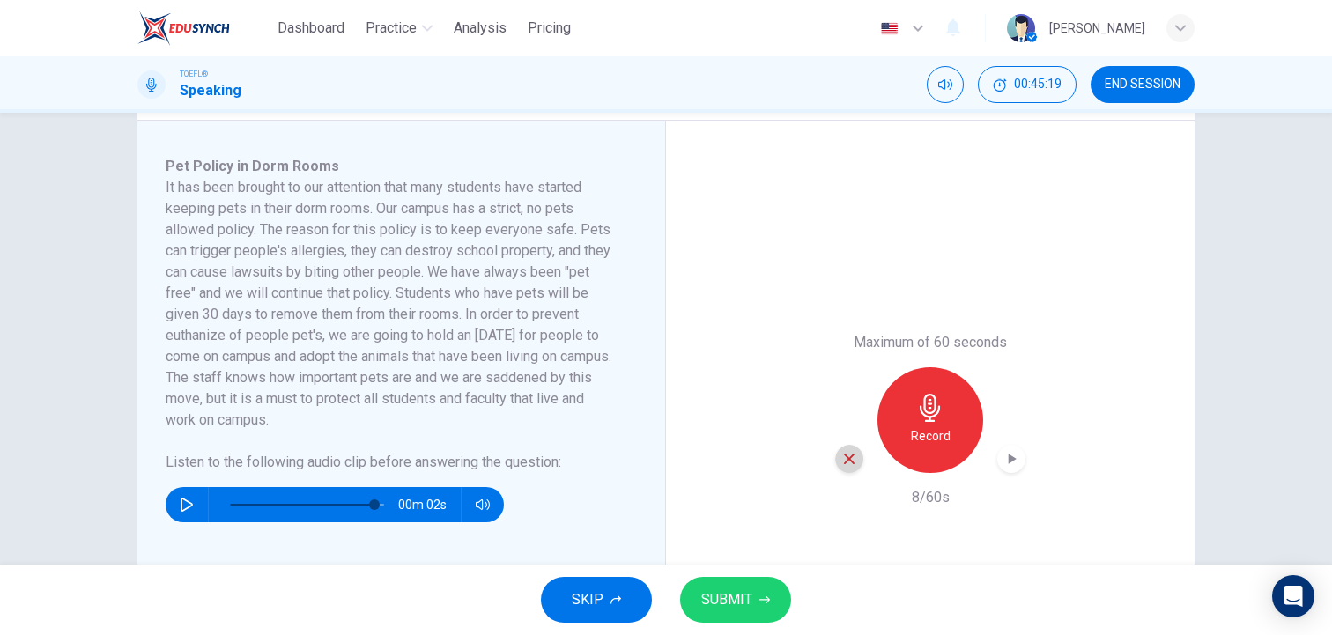
click at [848, 457] on icon "button" at bounding box center [849, 459] width 11 height 11
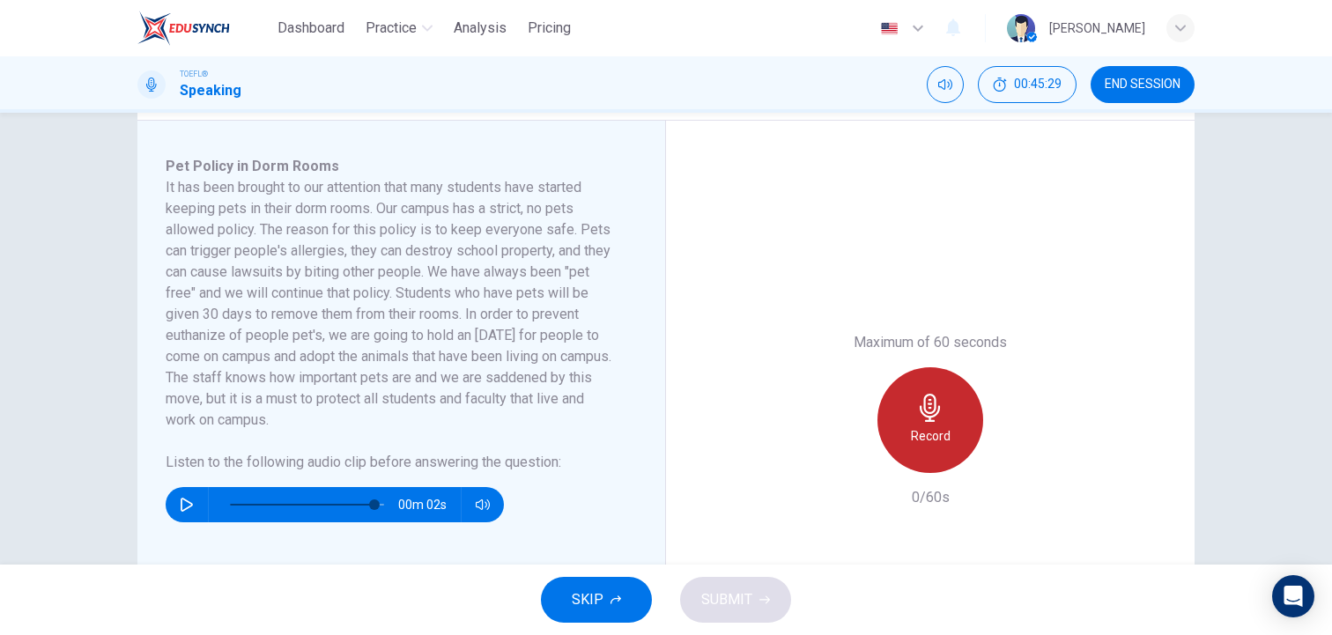
click at [919, 425] on div "Record" at bounding box center [931, 420] width 106 height 106
click at [919, 425] on div "Stop" at bounding box center [931, 420] width 106 height 106
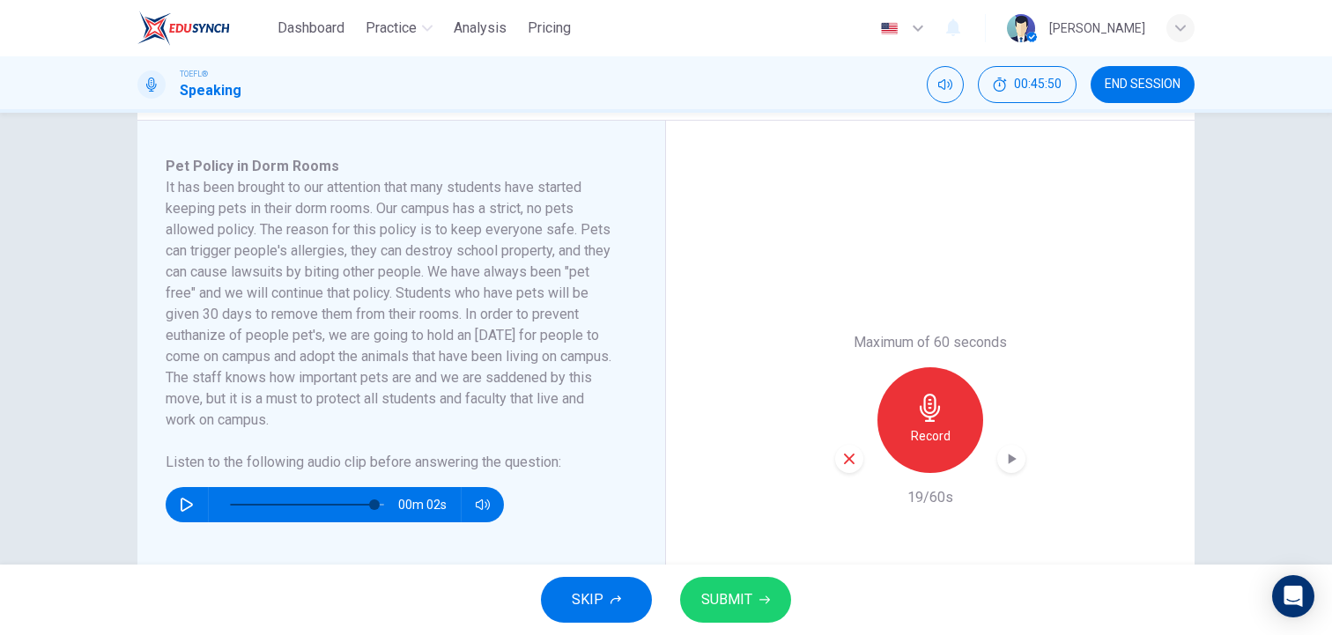
click at [853, 464] on icon "button" at bounding box center [849, 459] width 16 height 16
type input "93"
